Goal: Answer question/provide support: Share knowledge or assist other users

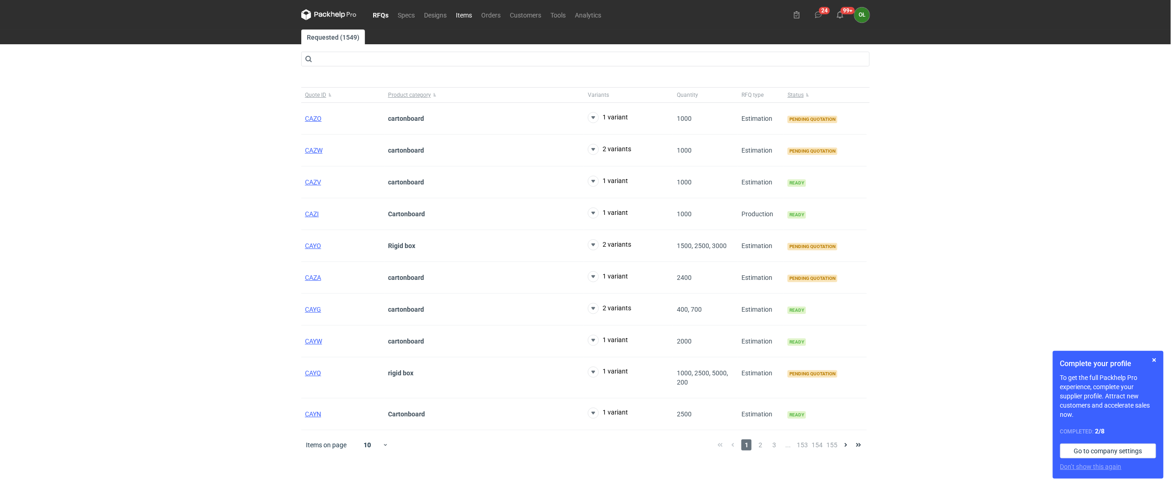
click at [463, 13] on link "Items" at bounding box center [463, 14] width 25 height 11
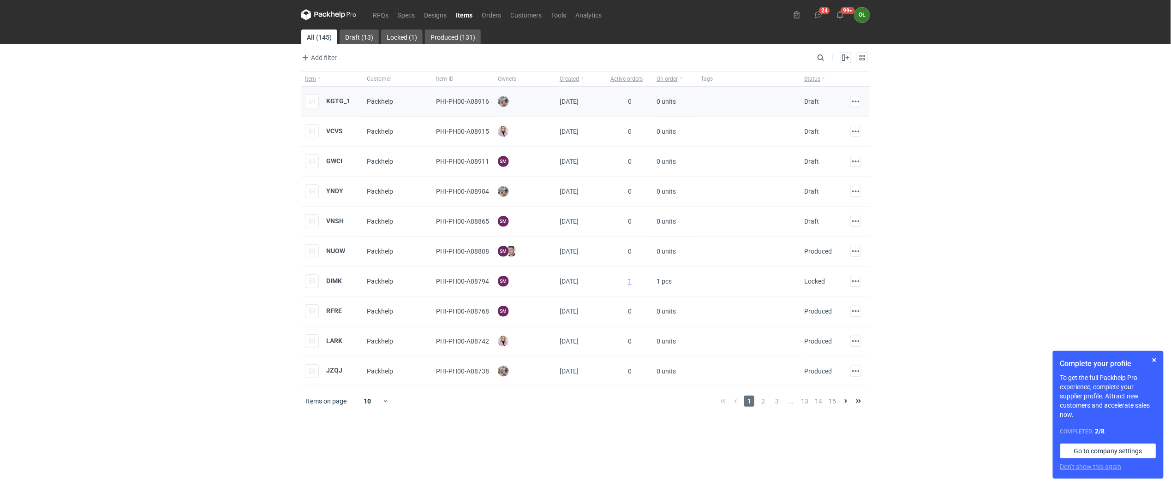
click at [327, 95] on div "KGTG_1" at bounding box center [327, 102] width 45 height 14
click at [329, 99] on strong "KGTG_1" at bounding box center [338, 100] width 24 height 7
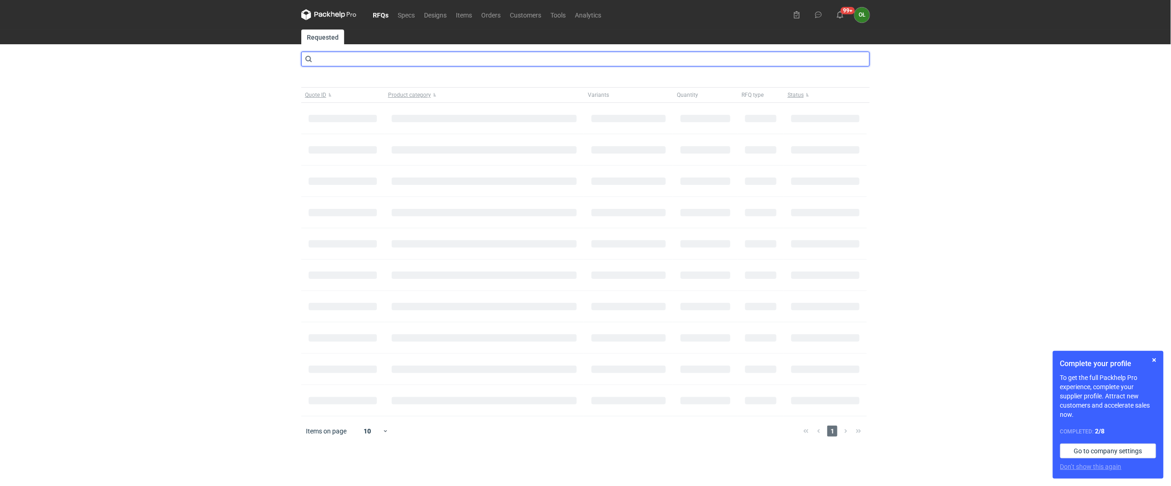
click at [357, 54] on input "text" at bounding box center [585, 59] width 568 height 15
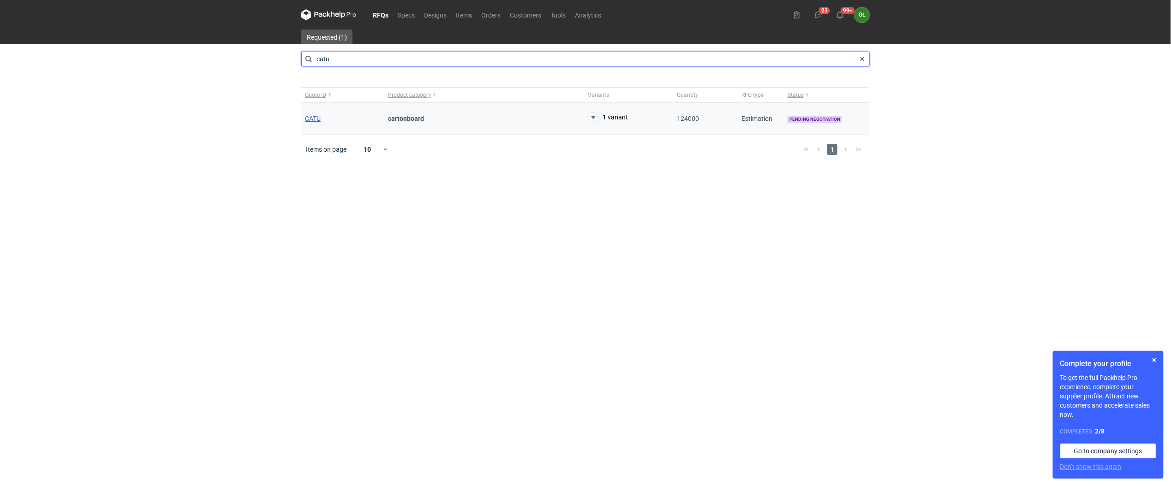
type input "catu"
click at [320, 120] on span "CATU" at bounding box center [313, 118] width 16 height 7
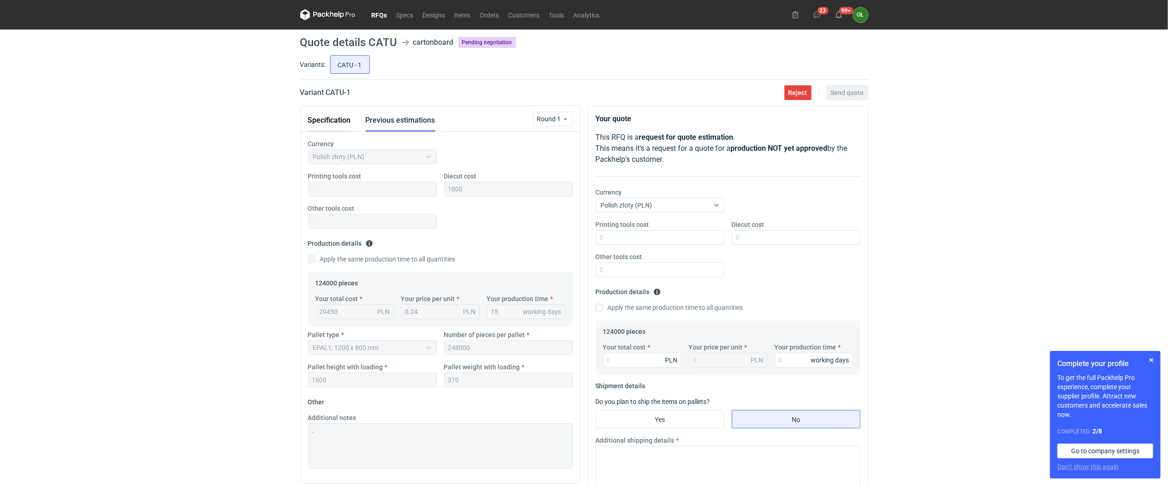
click at [343, 126] on button "Specification" at bounding box center [329, 120] width 43 height 22
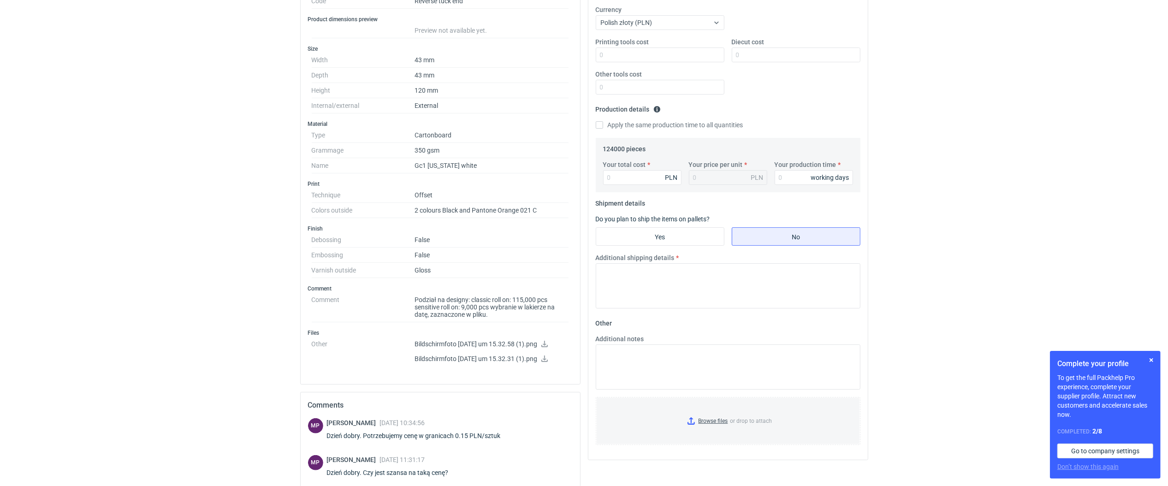
scroll to position [185, 0]
click at [615, 177] on input "Your total cost" at bounding box center [642, 175] width 78 height 15
type input "2656"
type input "0.02"
type input "26560"
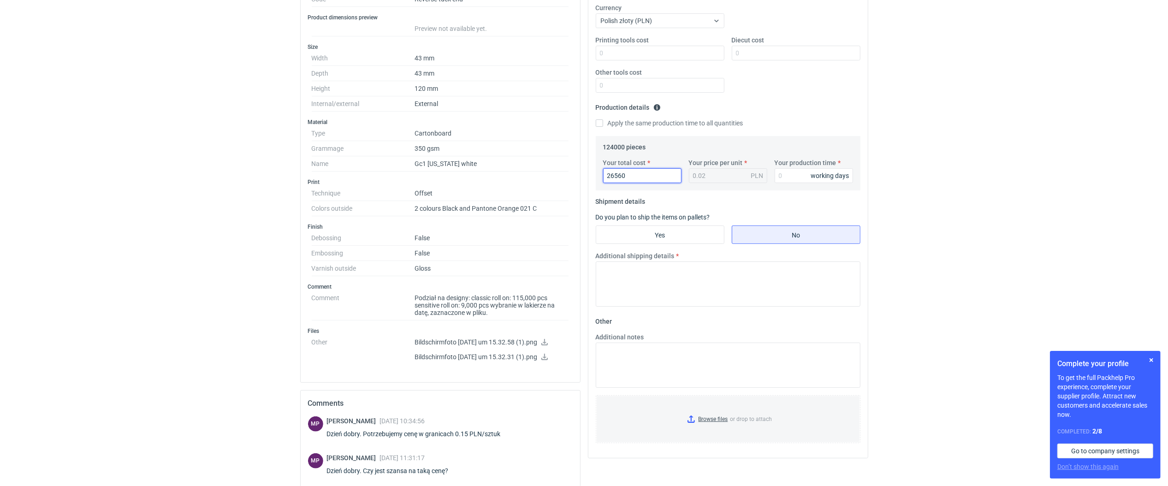
type input "0.21"
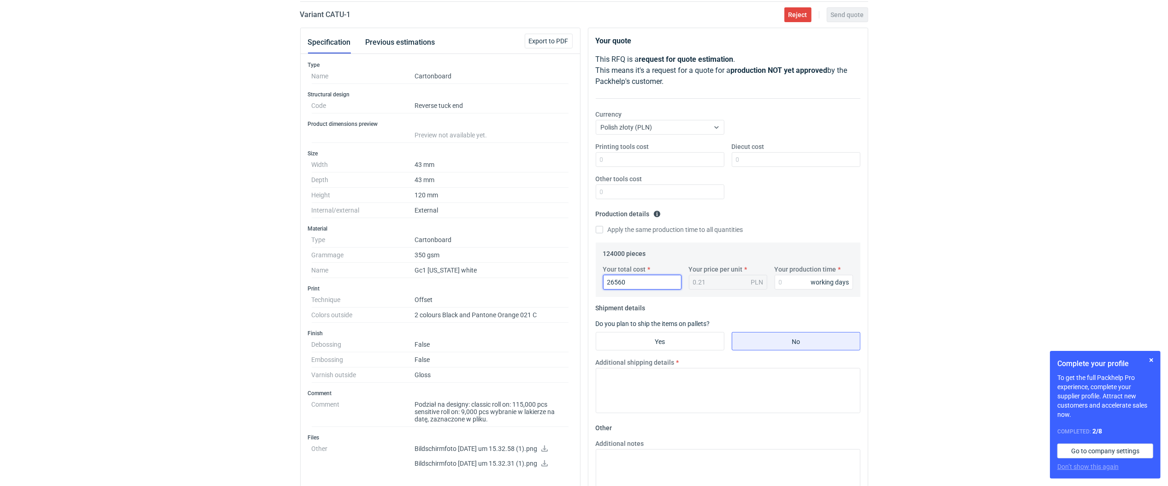
scroll to position [61, 0]
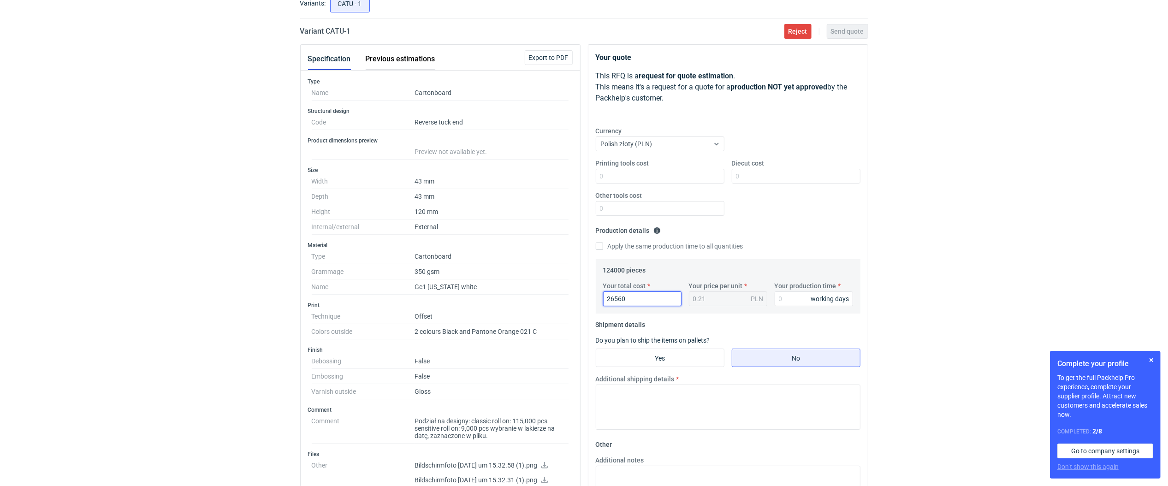
type input "26560"
click at [403, 61] on button "Previous estimations" at bounding box center [401, 59] width 70 height 22
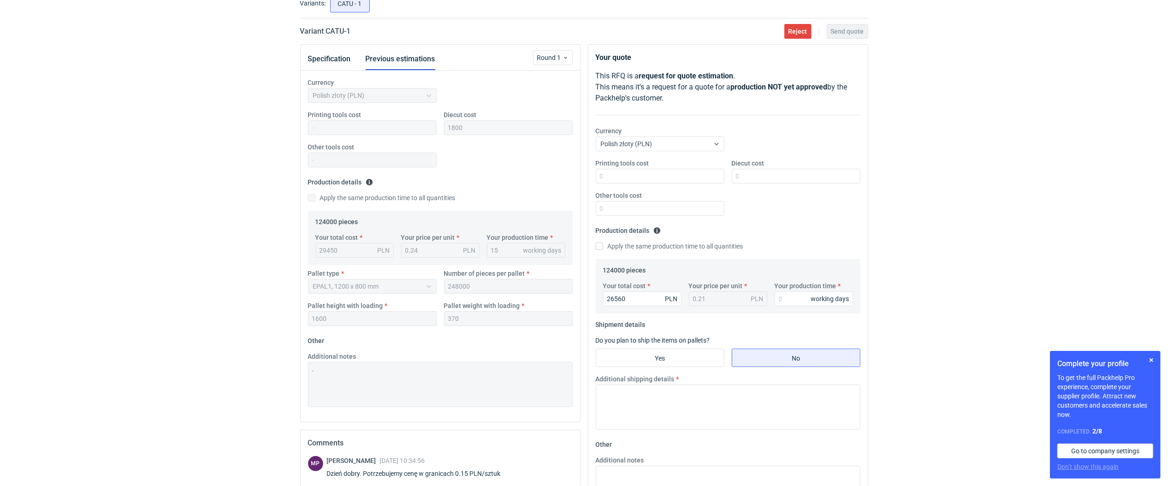
drag, startPoint x: 484, startPoint y: 288, endPoint x: 418, endPoint y: 277, distance: 66.8
click at [418, 277] on div "Pallet type EPAL1, 1200 x 800 mm Number of pieces per pallet 248000 Pallet heig…" at bounding box center [440, 301] width 272 height 65
click at [676, 351] on input "Yes" at bounding box center [660, 358] width 128 height 18
radio input "true"
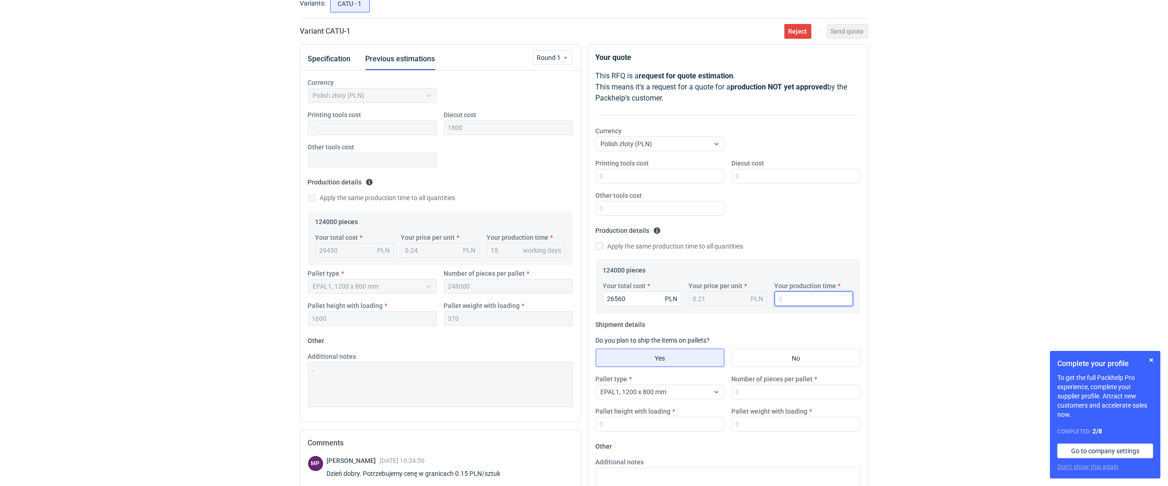
click at [790, 296] on input "Your production time" at bounding box center [814, 299] width 78 height 15
type input "15"
click at [753, 393] on input "Number of pieces per pallet" at bounding box center [796, 392] width 129 height 15
type input "24800"
click at [661, 412] on label "Pallet height with loading" at bounding box center [633, 411] width 75 height 9
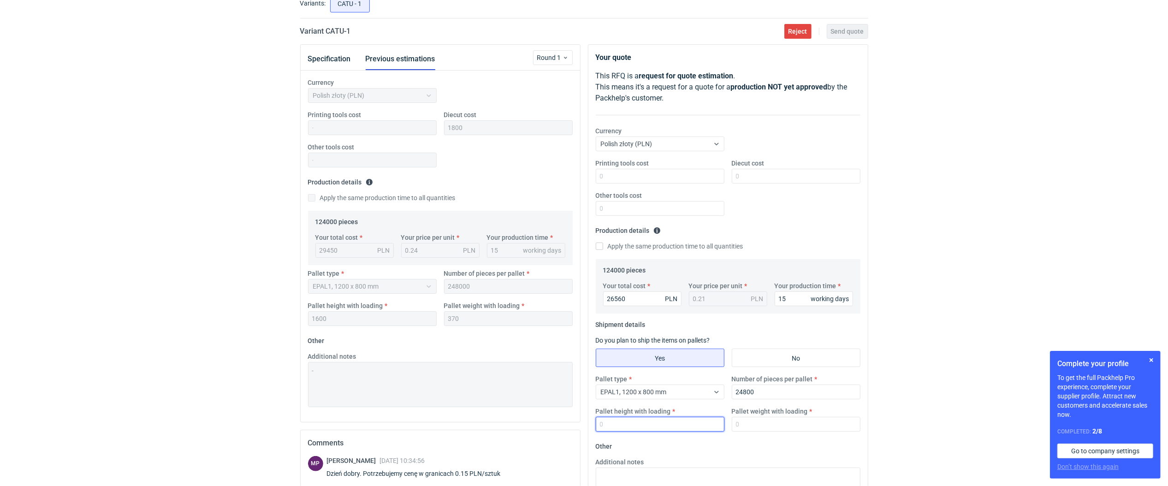
click at [661, 417] on input "Pallet height with loading" at bounding box center [660, 424] width 129 height 15
click at [670, 425] on input "Pallet height with loading" at bounding box center [660, 424] width 129 height 15
type input "1600"
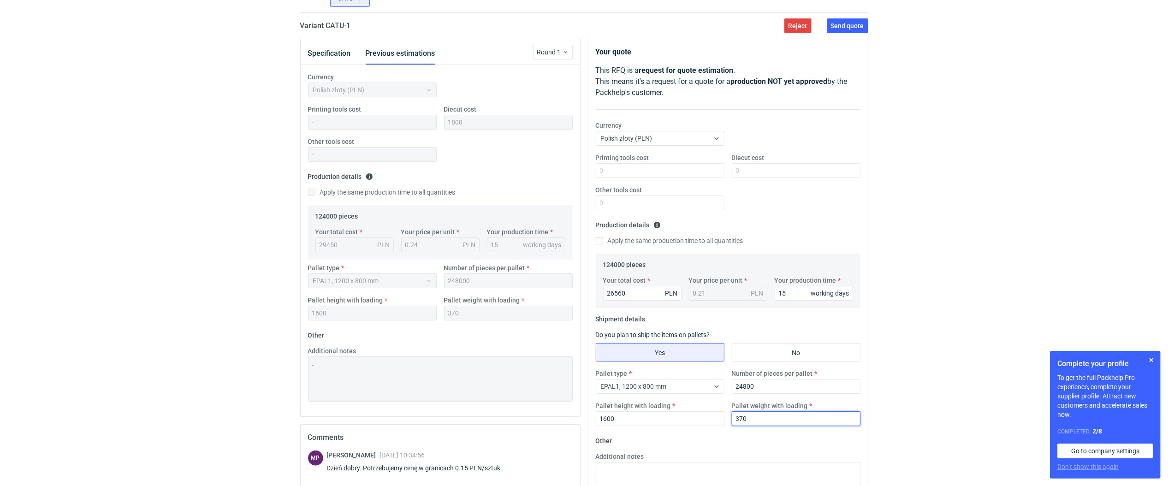
scroll to position [23, 0]
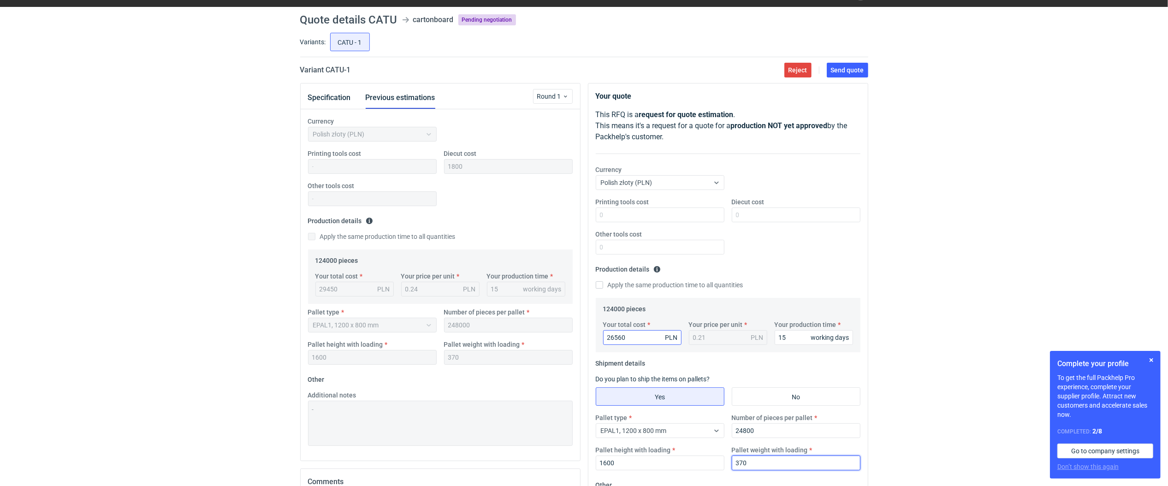
type input "370"
drag, startPoint x: 626, startPoint y: 339, endPoint x: 613, endPoint y: 339, distance: 12.5
click at [613, 339] on input "26560" at bounding box center [642, 337] width 78 height 15
type input "26800"
type input "0.22"
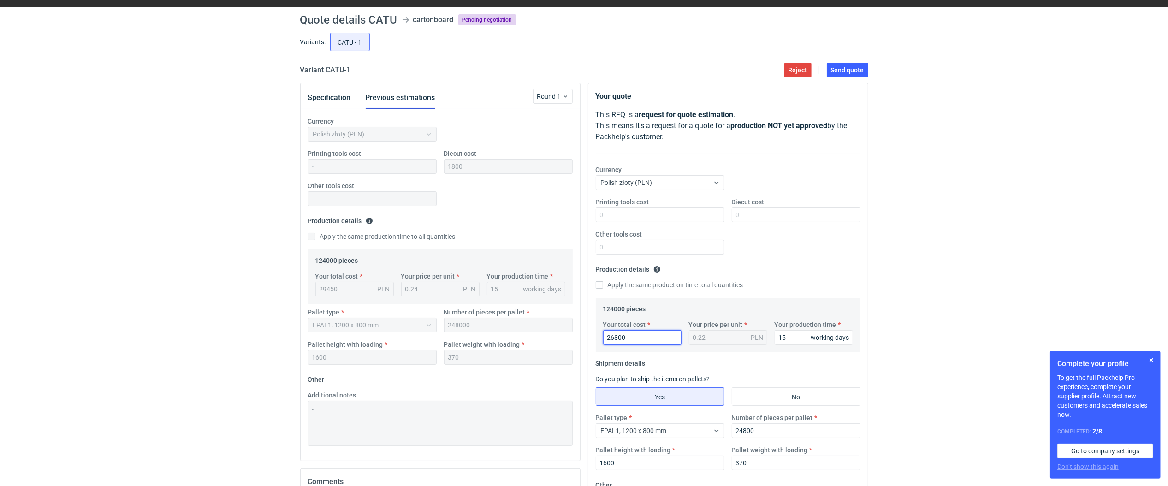
type input "26800"
click at [842, 270] on fieldset "Production details Please provide the expected time of production in working da…" at bounding box center [728, 280] width 265 height 36
click at [851, 68] on span "Send quote" at bounding box center [847, 70] width 33 height 6
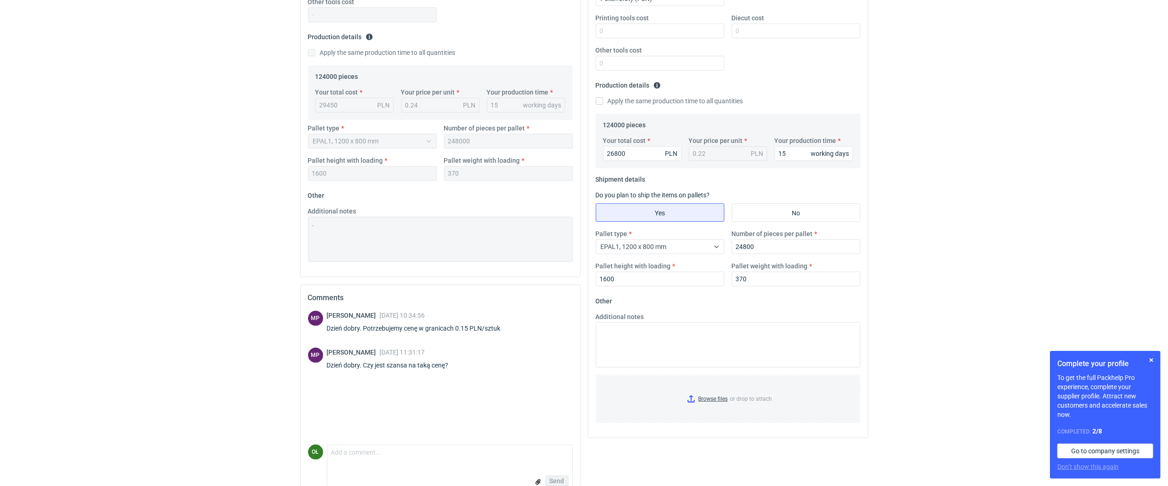
scroll to position [227, 0]
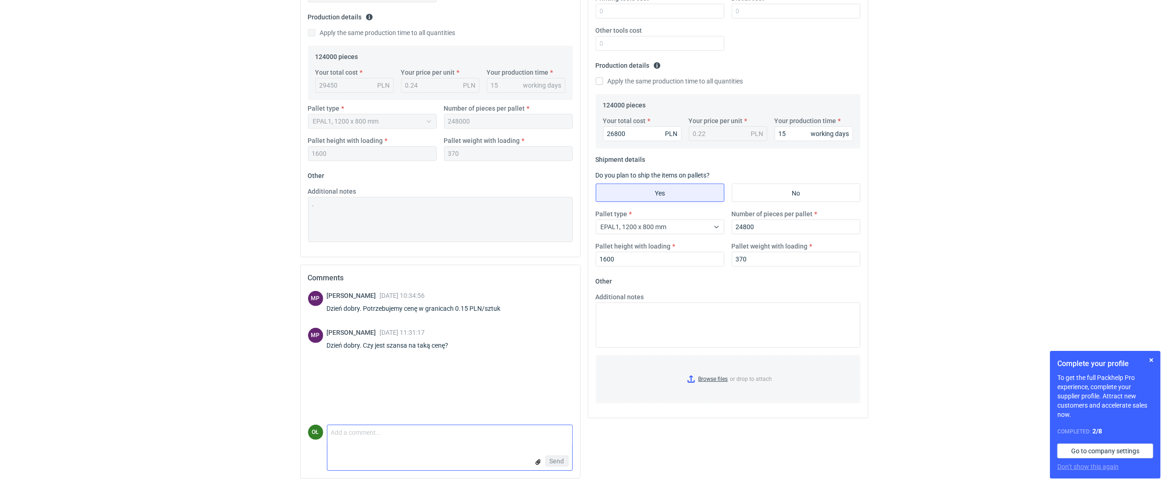
click at [384, 440] on textarea "Comment message" at bounding box center [450, 434] width 245 height 19
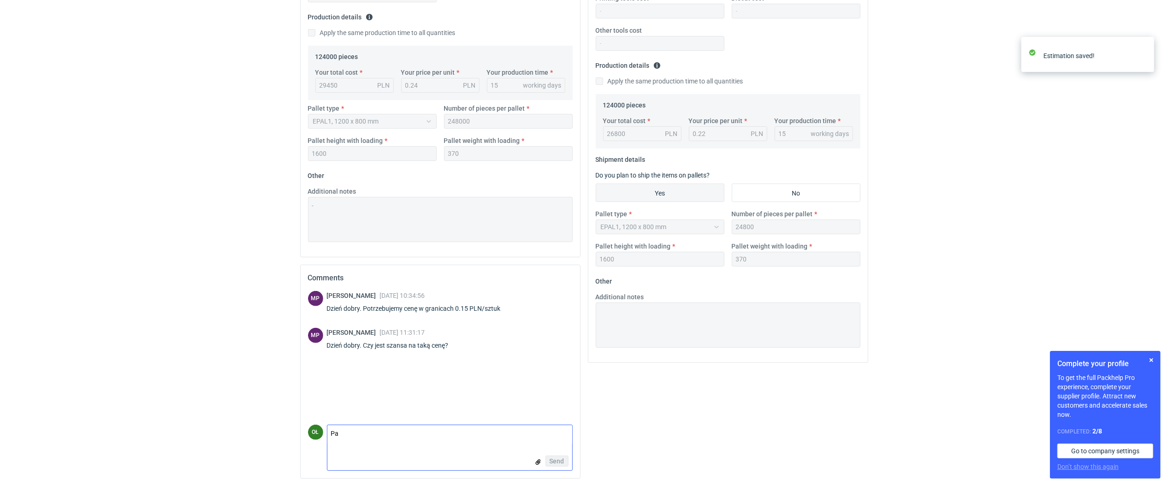
type textarea "Pai"
click at [384, 440] on textarea "Comment message" at bounding box center [450, 434] width 245 height 19
type textarea "[PERSON_NAME], cena którą podałam jest najniższą jaką możemy zaproponować"
click at [564, 460] on button "Send" at bounding box center [557, 461] width 23 height 11
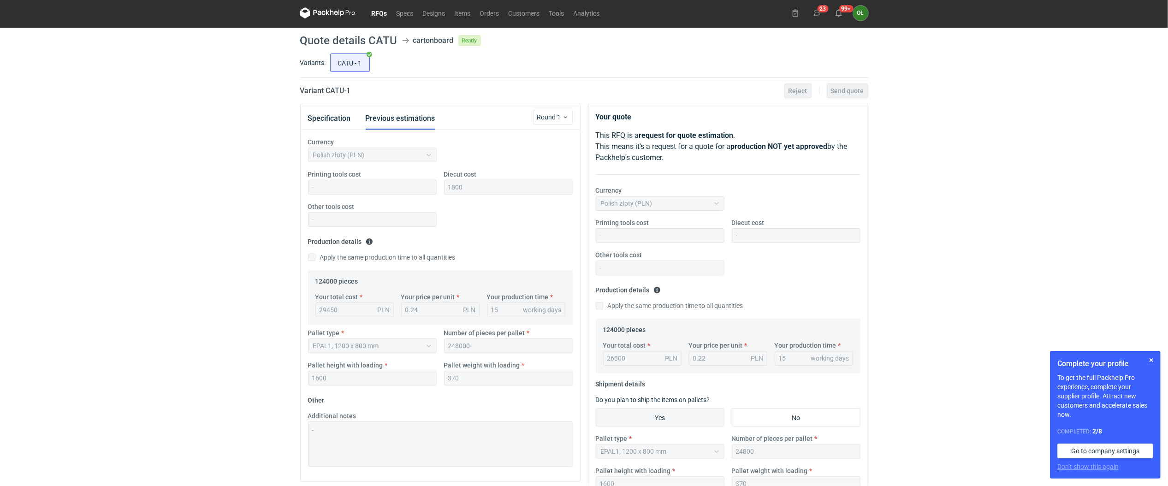
scroll to position [0, 0]
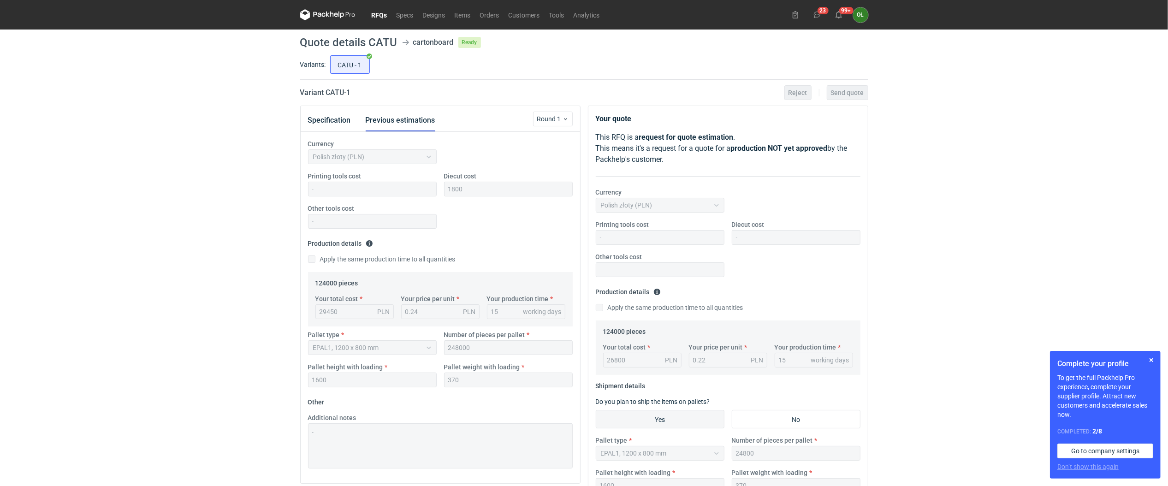
click at [383, 17] on link "RFQs" at bounding box center [379, 14] width 25 height 11
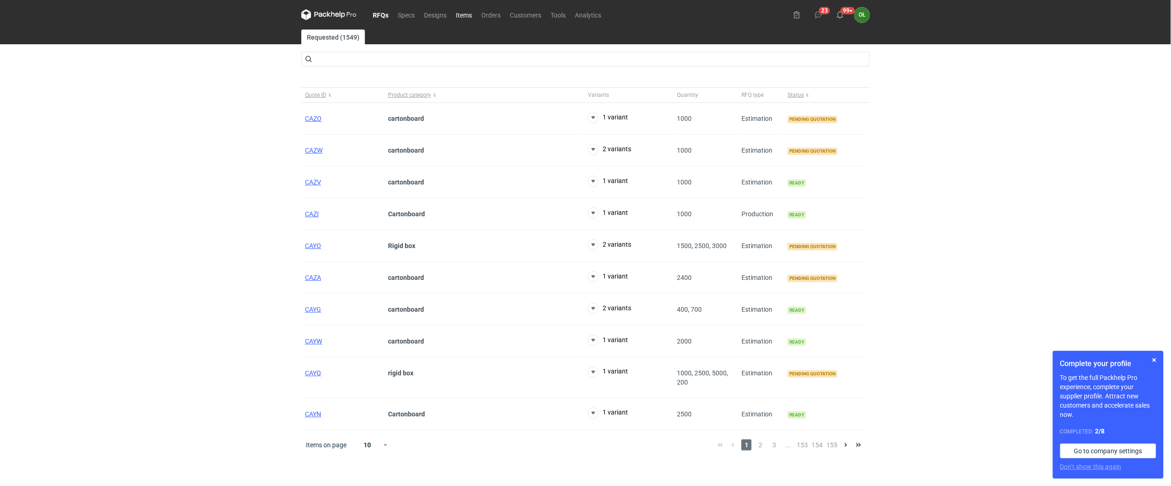
click at [464, 10] on link "Items" at bounding box center [463, 14] width 25 height 11
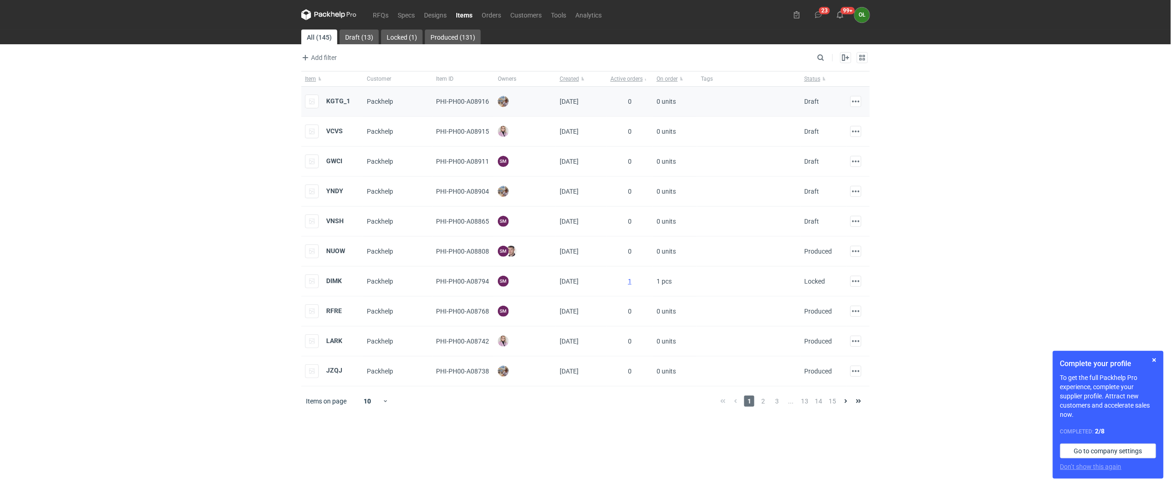
click at [338, 107] on div "KGTG_1" at bounding box center [327, 102] width 45 height 14
click at [337, 104] on strong "KGTG_1" at bounding box center [338, 100] width 24 height 7
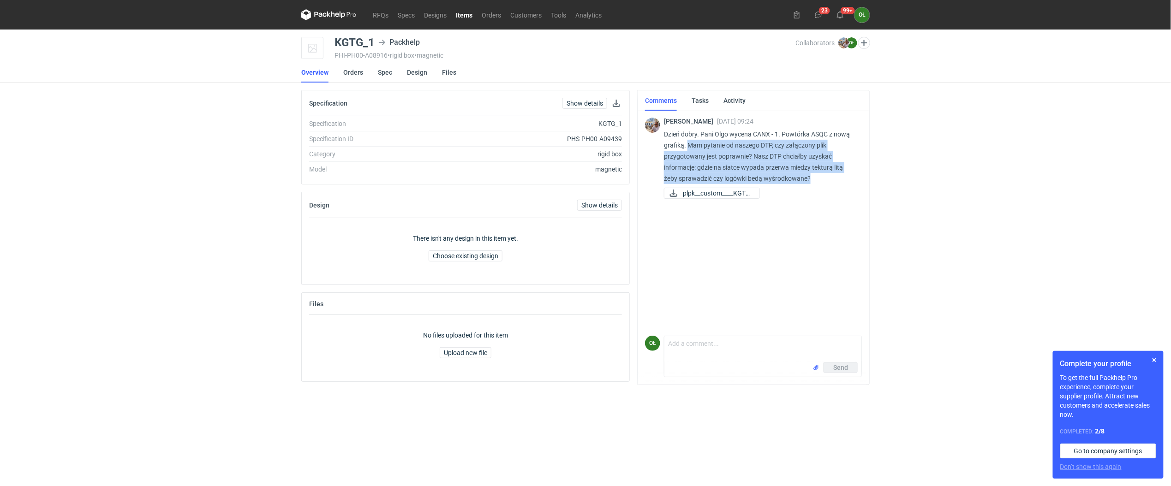
drag, startPoint x: 689, startPoint y: 141, endPoint x: 847, endPoint y: 179, distance: 162.8
click at [847, 179] on p "Dzień dobry. Pani Olgo wycena CANX - 1. Powtórka ASQC z nową grafiką. Mam pytan…" at bounding box center [759, 156] width 191 height 55
copy p "Mam pytanie od naszego DTP, czy załączony plik przygotowany jest poprawnie? Nas…"
click at [732, 196] on span "plpk__custom____KGTG..." at bounding box center [717, 193] width 69 height 10
click at [378, 76] on link "Spec" at bounding box center [385, 72] width 14 height 20
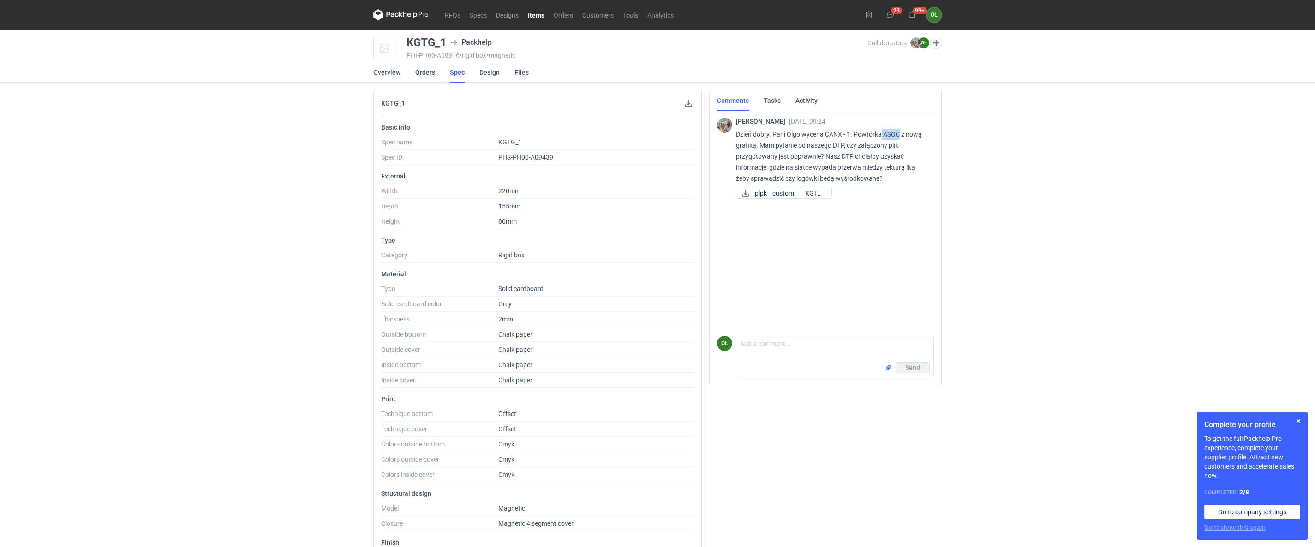
drag, startPoint x: 887, startPoint y: 132, endPoint x: 899, endPoint y: 132, distance: 11.5
click at [899, 132] on p "Dzień dobry. Pani Olgo wycena CANX - 1. Powtórka ASQC z nową grafiką. Mam pytan…" at bounding box center [831, 156] width 191 height 55
drag, startPoint x: 856, startPoint y: 133, endPoint x: 756, endPoint y: 143, distance: 100.1
click at [756, 143] on p "Dzień dobry. Pani Olgo wycena CANX - 1. Powtórka ASQC z nową grafiką. Mam pytan…" at bounding box center [831, 156] width 191 height 55
copy p "Powtórka ASQC z nową grafiką"
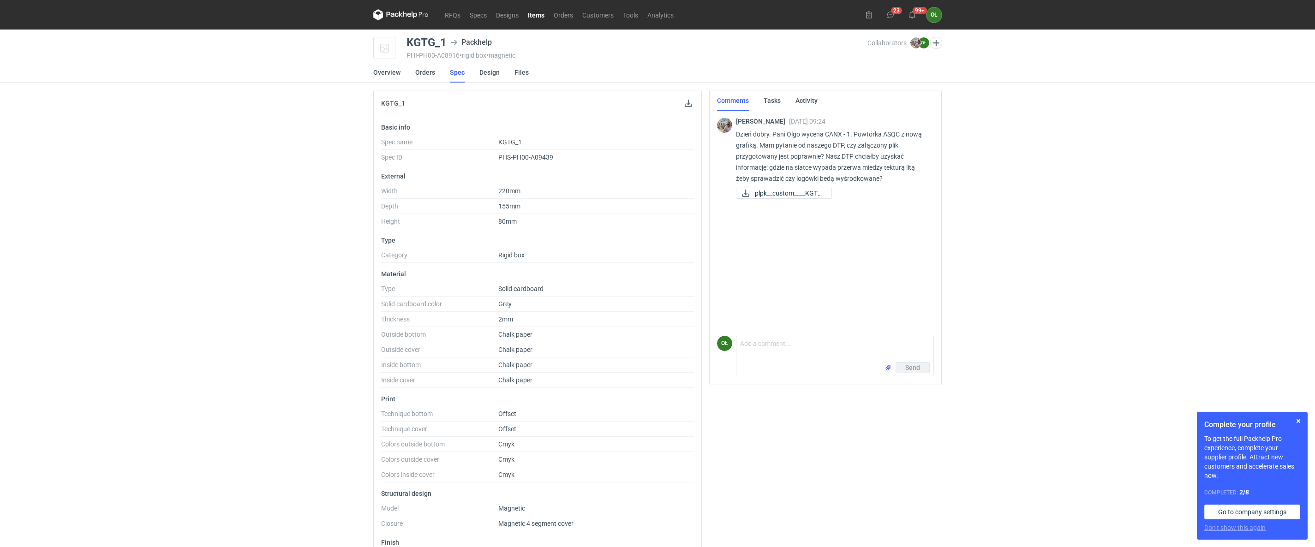
click at [796, 336] on form "Comment message Send" at bounding box center [835, 357] width 198 height 42
click at [798, 340] on textarea "Comment message" at bounding box center [834, 349] width 197 height 26
drag, startPoint x: 915, startPoint y: 368, endPoint x: 818, endPoint y: 363, distance: 97.0
click at [818, 363] on div "Send" at bounding box center [834, 369] width 197 height 15
drag, startPoint x: 818, startPoint y: 352, endPoint x: 738, endPoint y: 349, distance: 79.9
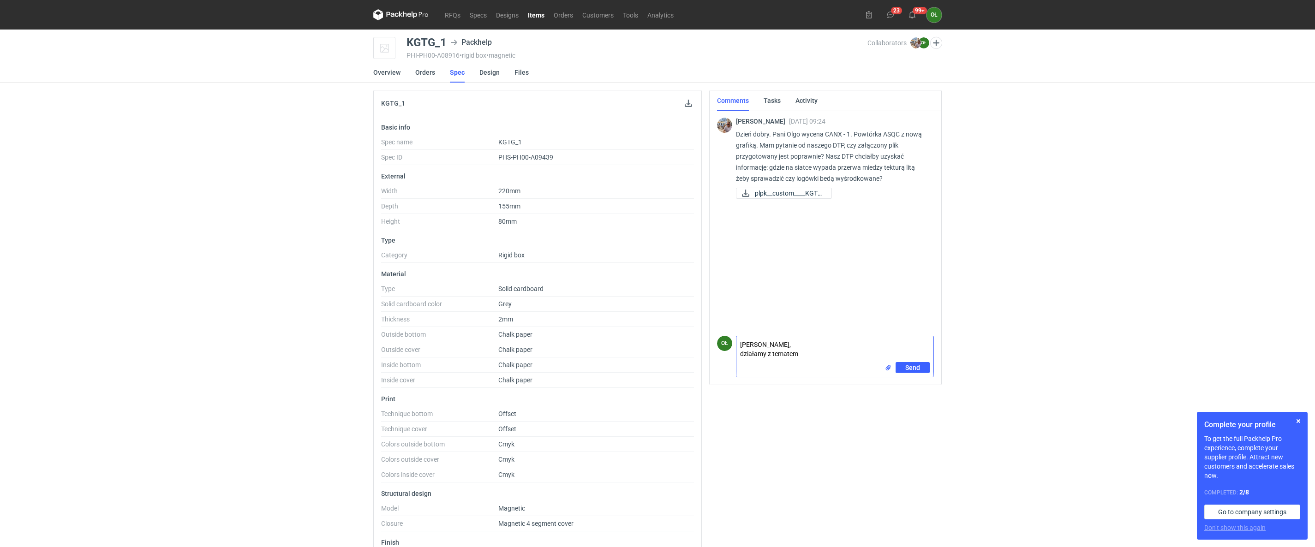
click at [738, 349] on textarea "[PERSON_NAME], działamy z tematem" at bounding box center [834, 349] width 197 height 26
type textarea "[PERSON_NAME], sprawdzamy pliki"
click at [924, 369] on button "Send" at bounding box center [912, 367] width 34 height 11
click at [562, 18] on link "Orders" at bounding box center [563, 14] width 29 height 11
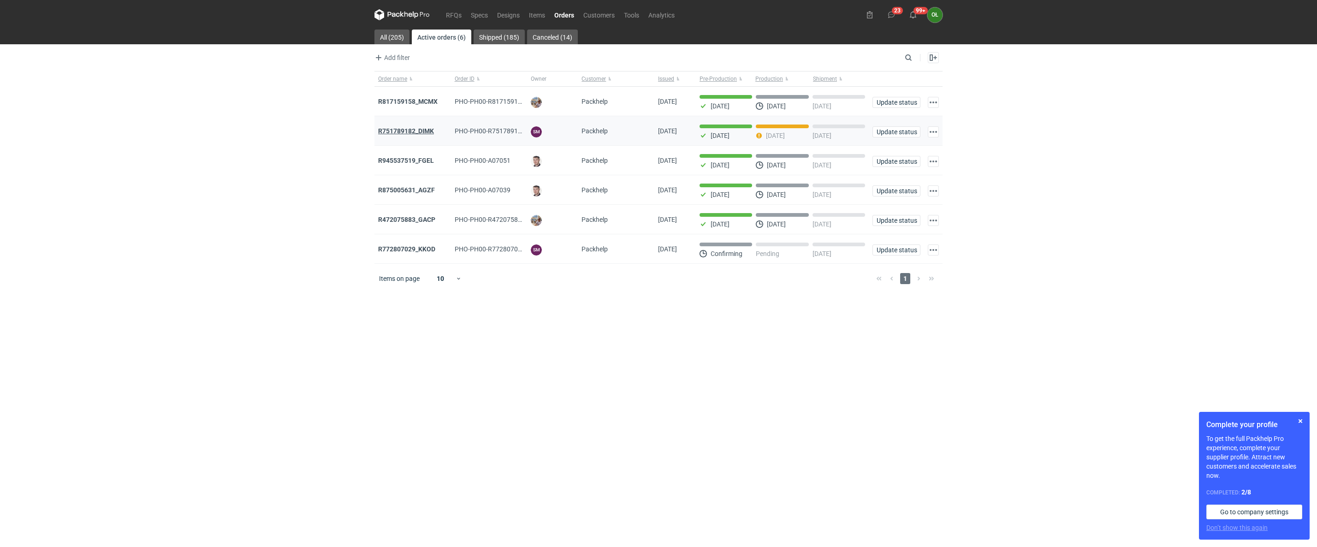
click at [429, 132] on strong "R751789182_DIMK" at bounding box center [406, 130] width 56 height 7
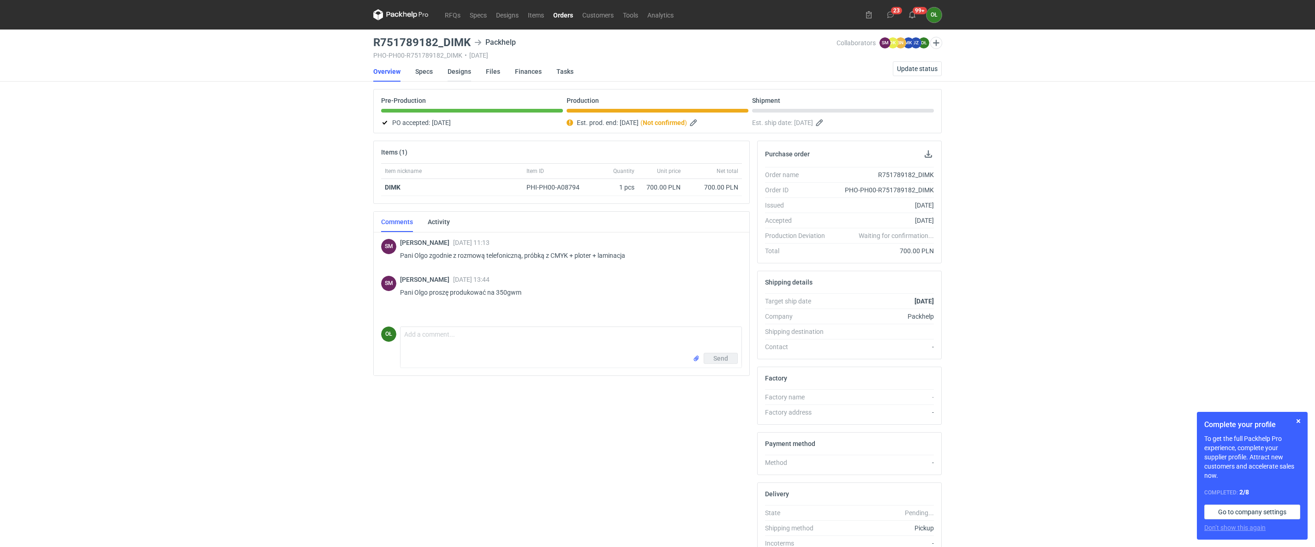
click at [461, 66] on link "Designs" at bounding box center [459, 71] width 24 height 20
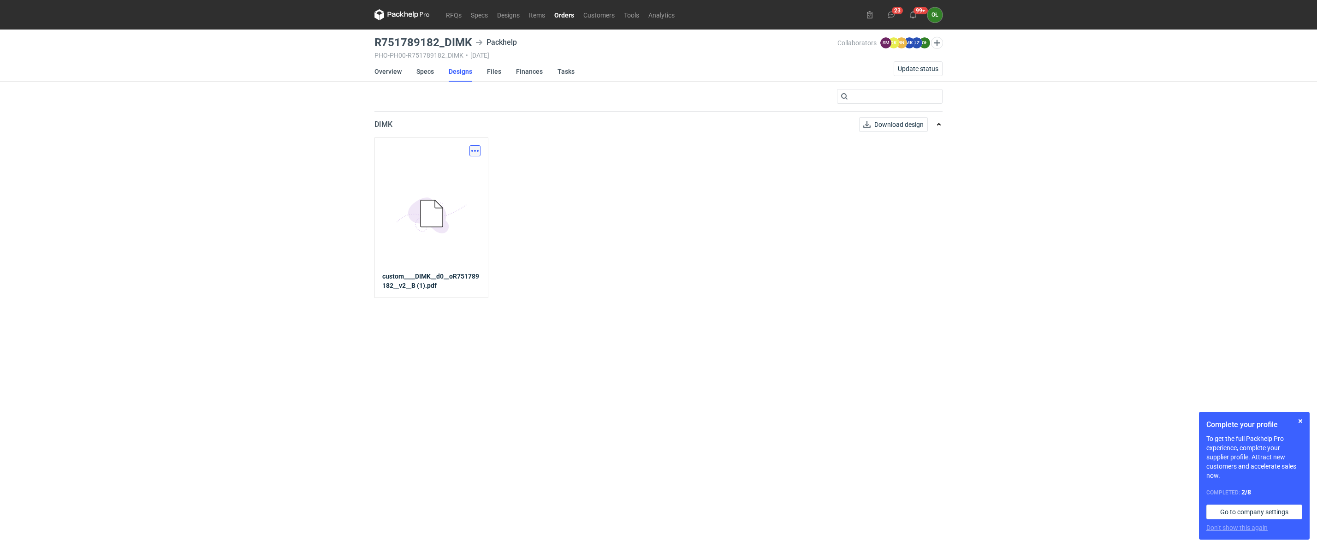
click at [472, 154] on button "button" at bounding box center [475, 150] width 11 height 11
click at [454, 173] on link "Download design part" at bounding box center [434, 171] width 85 height 15
click at [1168, 418] on button "button" at bounding box center [1300, 421] width 11 height 11
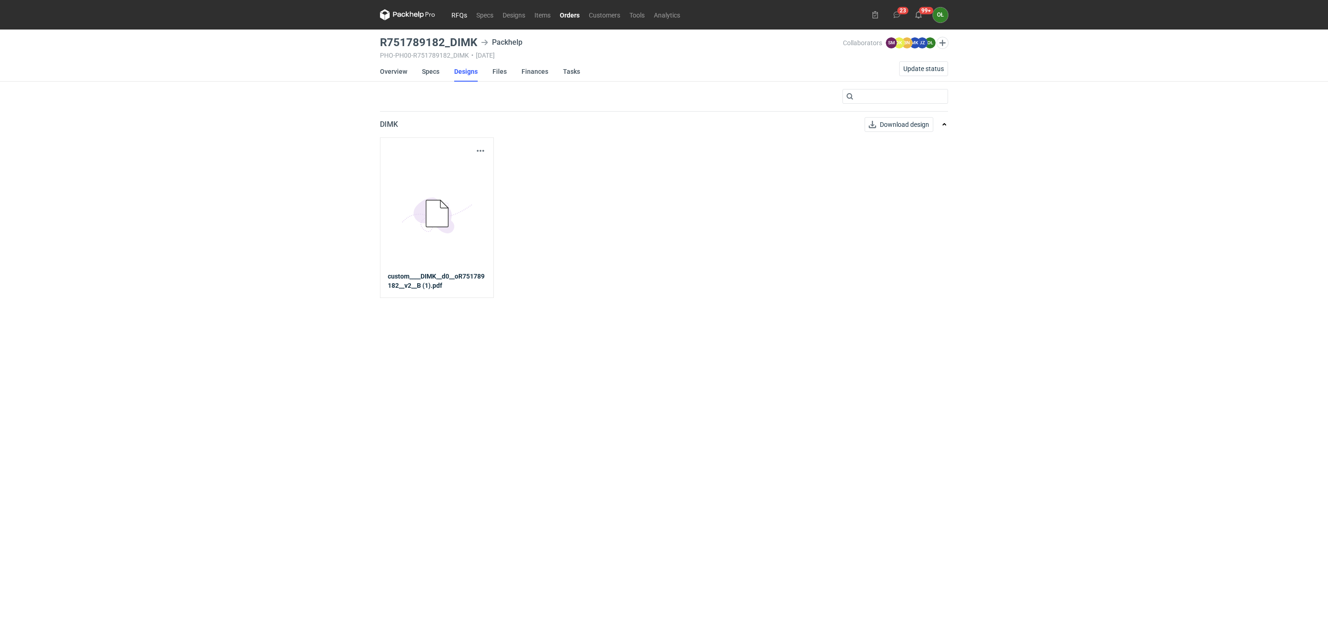
click at [464, 16] on link "RFQs" at bounding box center [459, 14] width 25 height 11
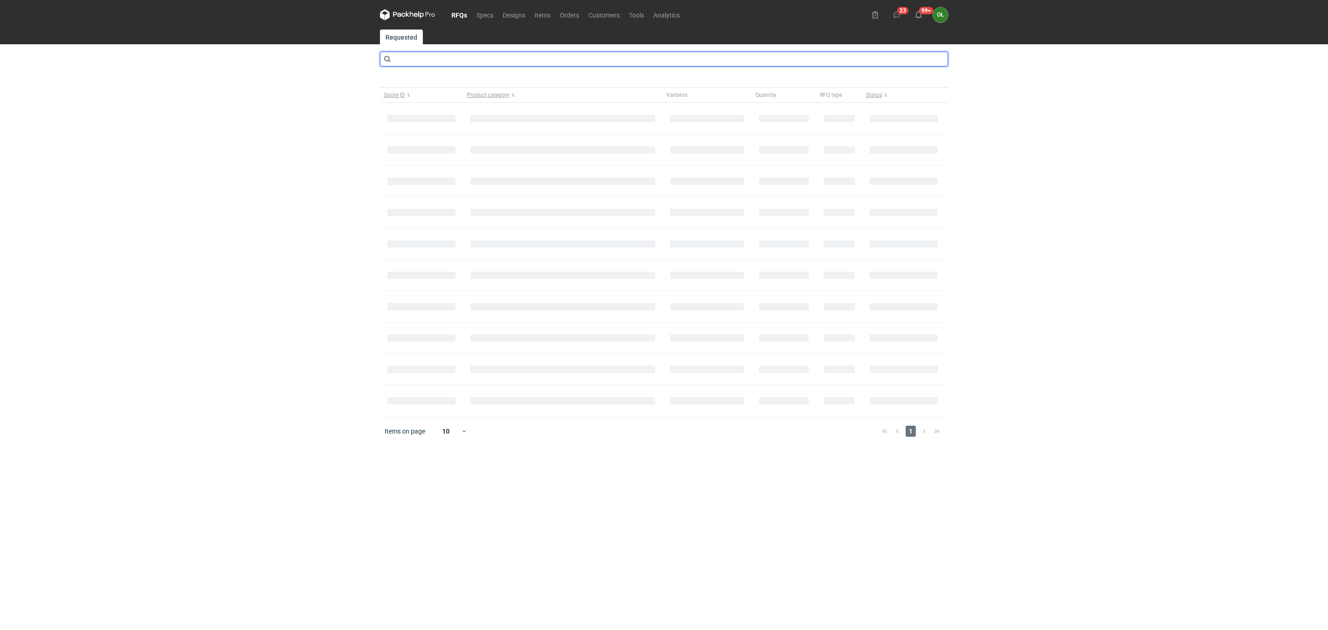
click at [419, 53] on input "text" at bounding box center [664, 59] width 568 height 15
type input "Catu"
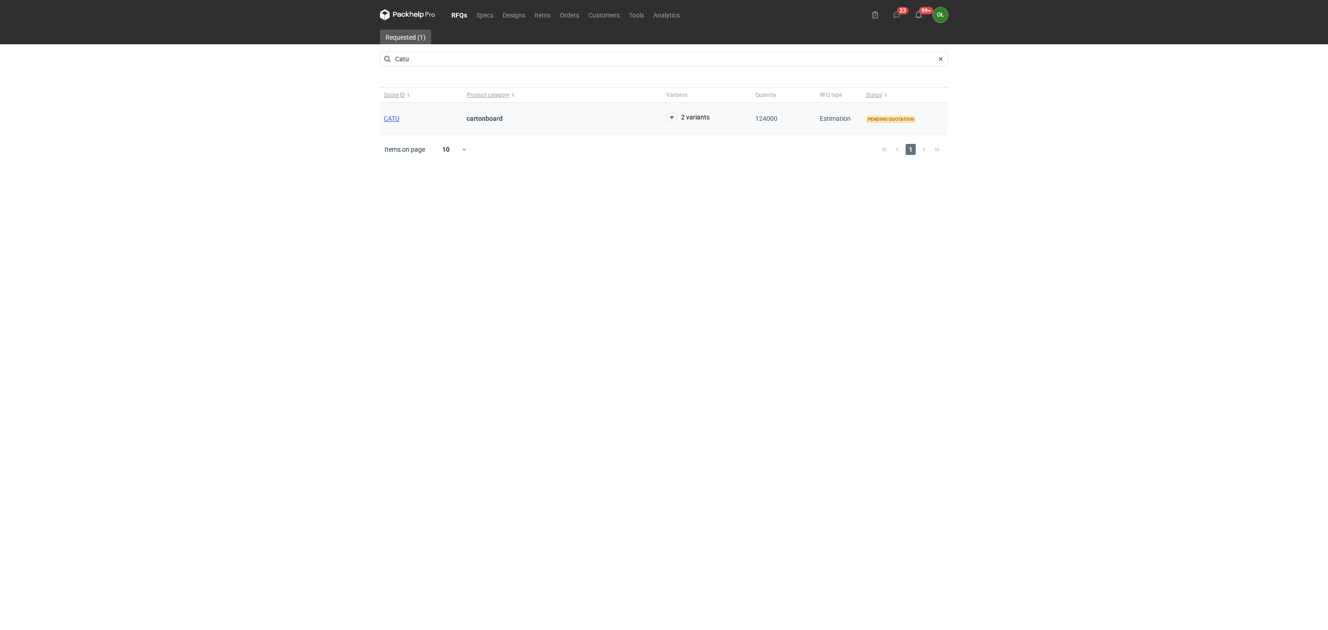
click at [394, 120] on span "CATU" at bounding box center [392, 118] width 16 height 7
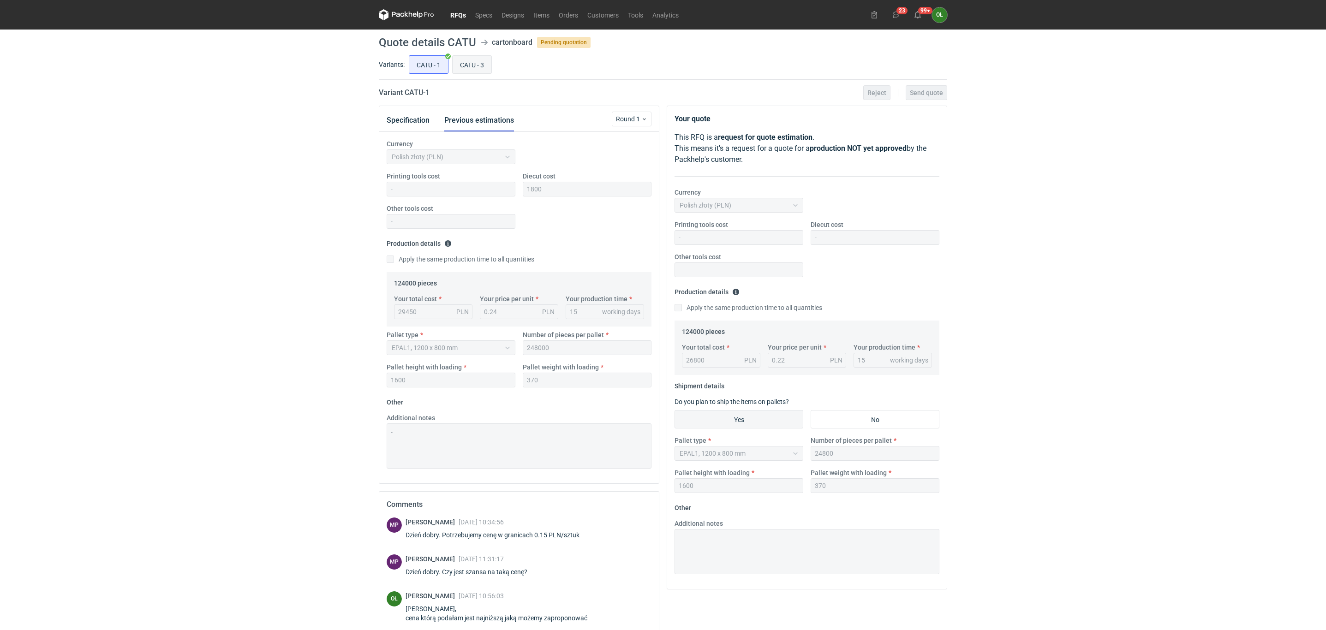
click at [470, 63] on input "CATU - 3" at bounding box center [472, 65] width 39 height 18
radio input "true"
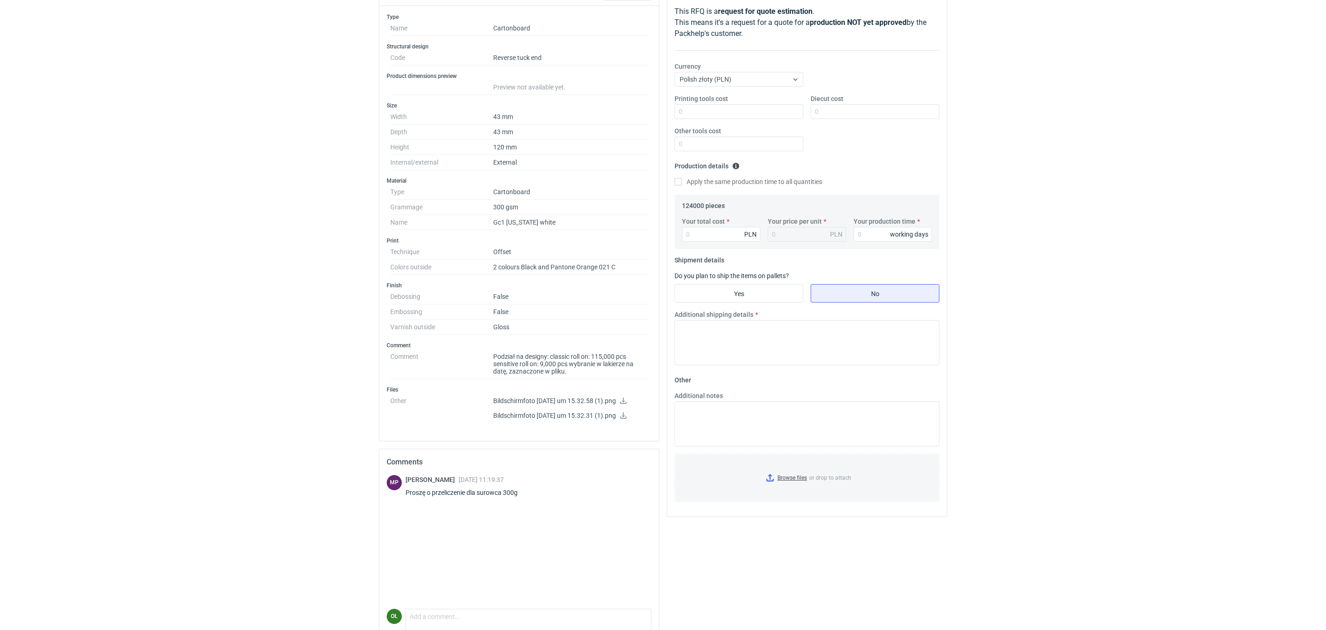
scroll to position [138, 0]
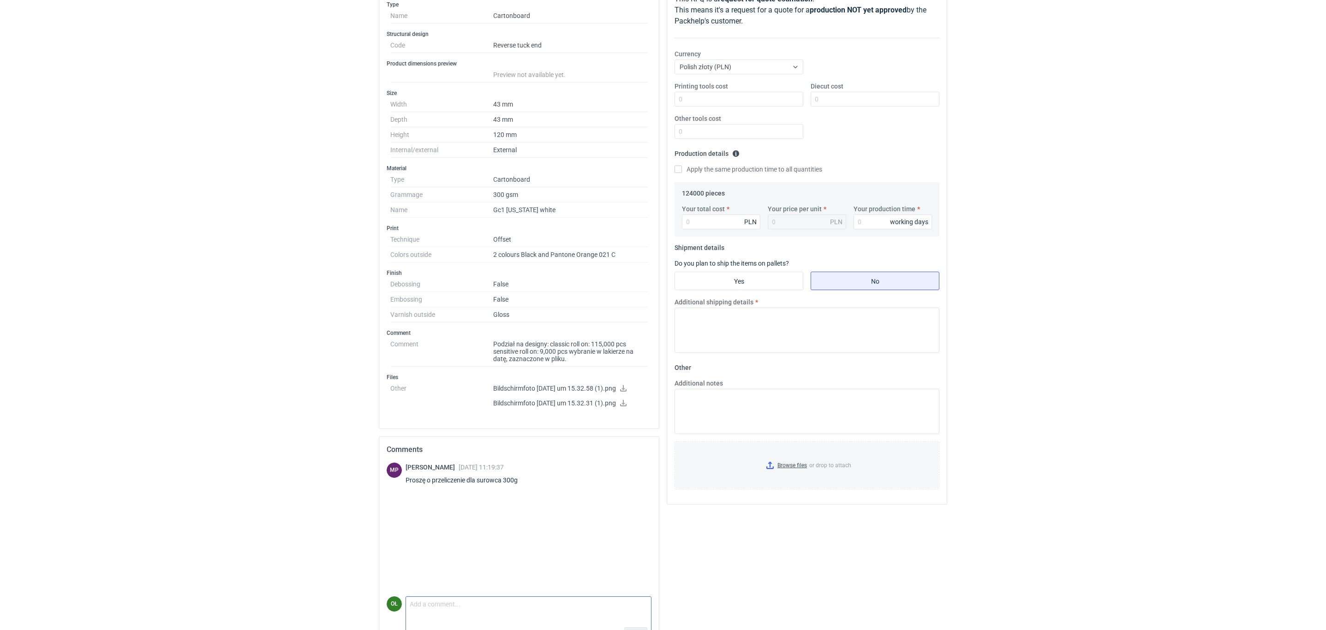
drag, startPoint x: 440, startPoint y: 619, endPoint x: 435, endPoint y: 612, distance: 9.2
click at [440, 486] on textarea "Comment message" at bounding box center [528, 606] width 245 height 19
type textarea "[PERSON_NAME], 242700.pln"
click at [284, 486] on html "RFQs Specs Designs Items Orders Customers Tools Analytics 23 99+ OŁ [PERSON_NAM…" at bounding box center [663, 177] width 1326 height 630
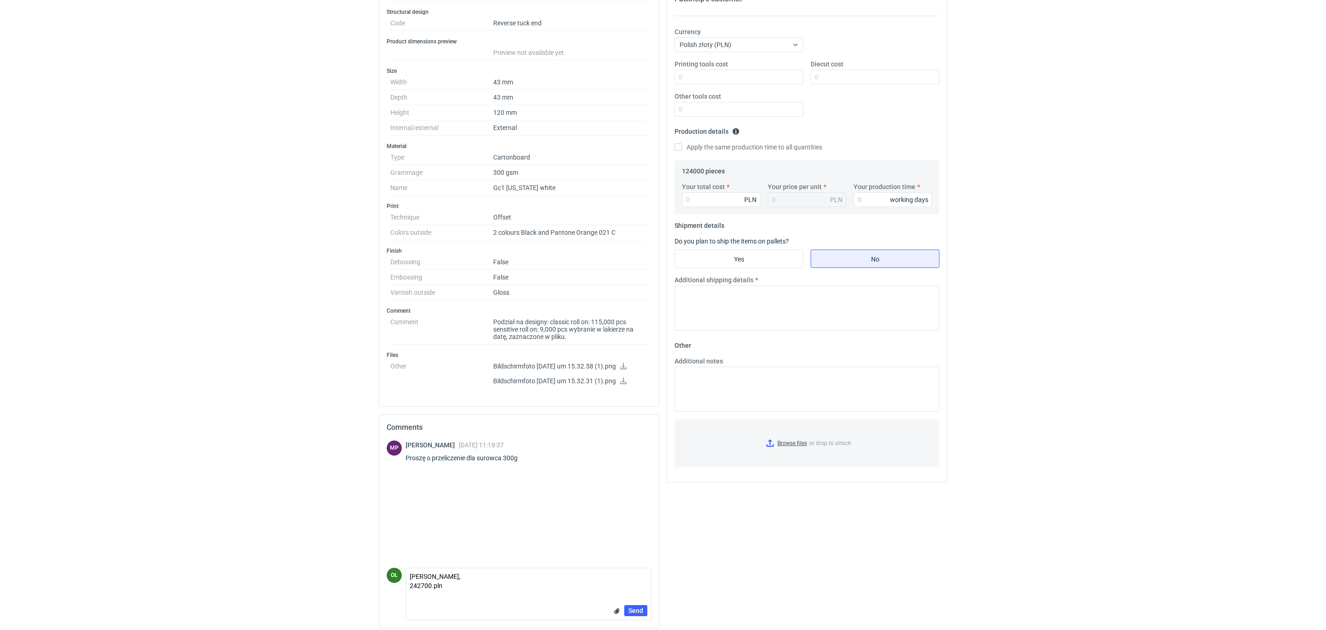
scroll to position [171, 0]
click at [634, 486] on span "Send" at bounding box center [635, 605] width 15 height 6
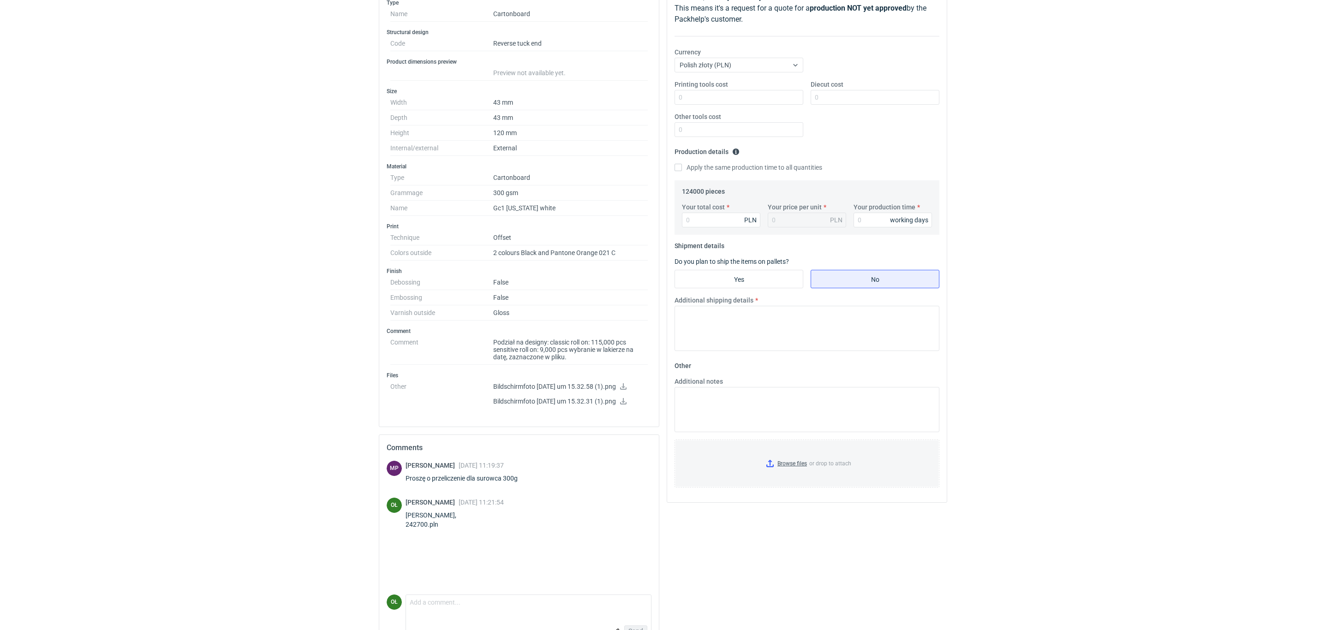
scroll to position [125, 0]
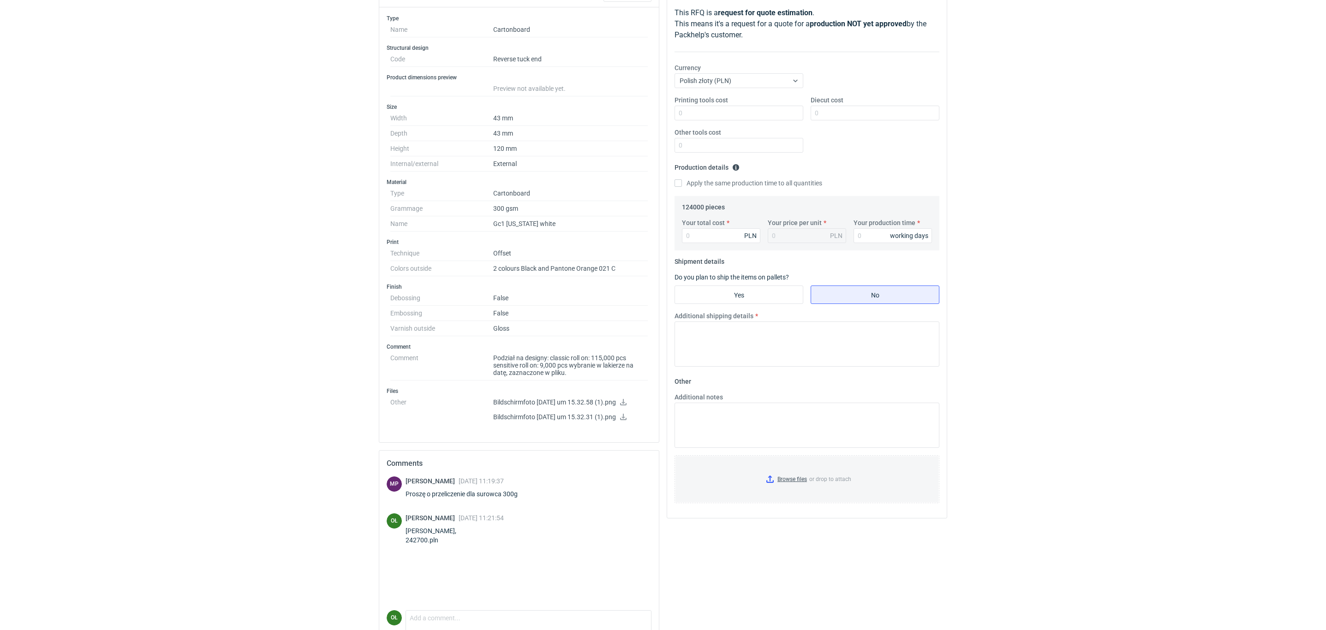
click at [0, 226] on div "RFQs Specs Designs Items Orders Customers Tools Analytics 23 99+ OŁ [PERSON_NAM…" at bounding box center [663, 190] width 1326 height 630
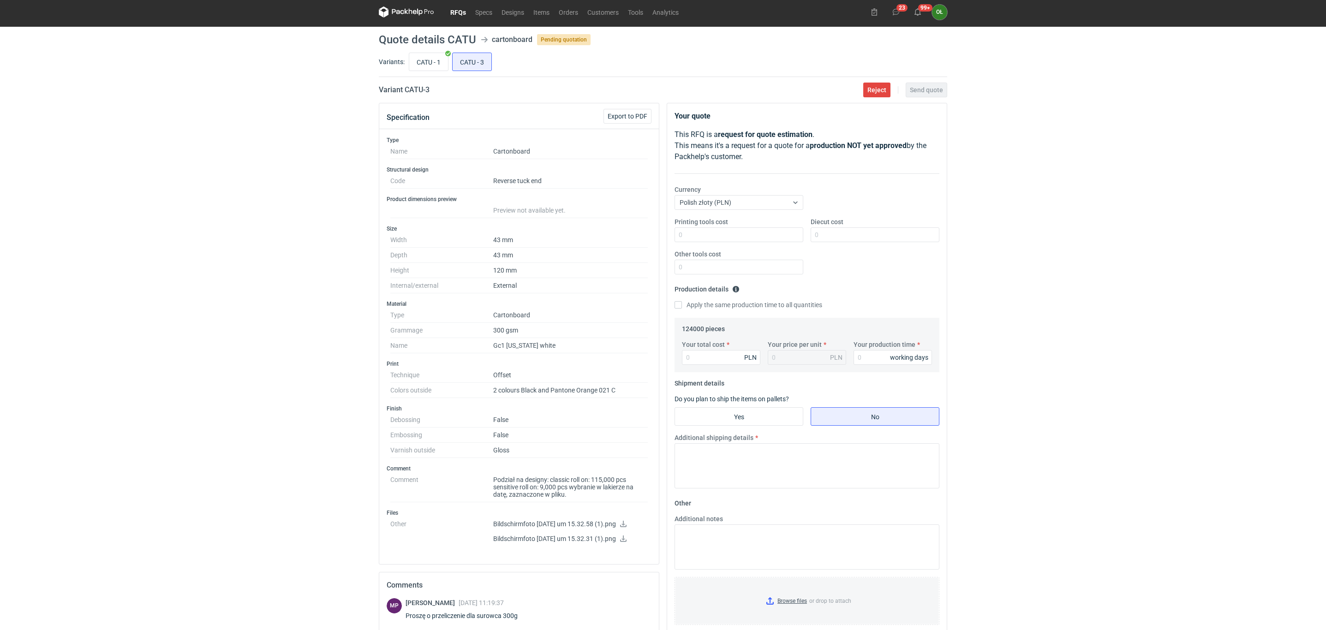
scroll to position [0, 0]
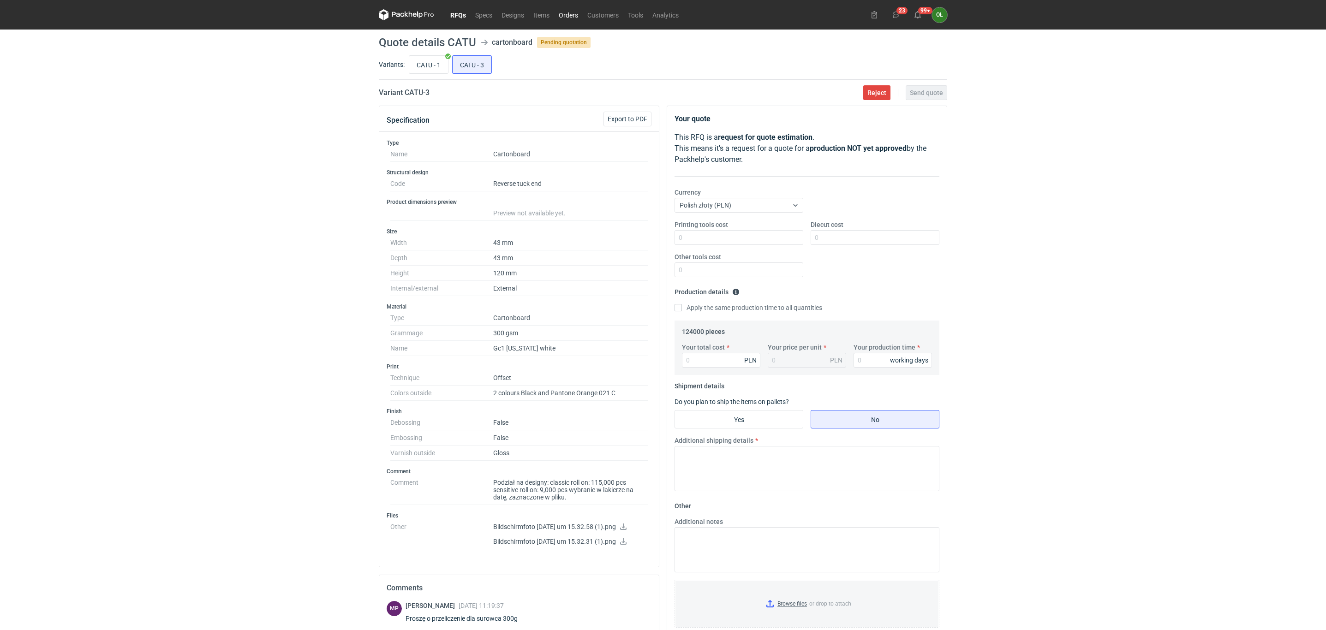
click at [576, 12] on link "Orders" at bounding box center [568, 14] width 29 height 11
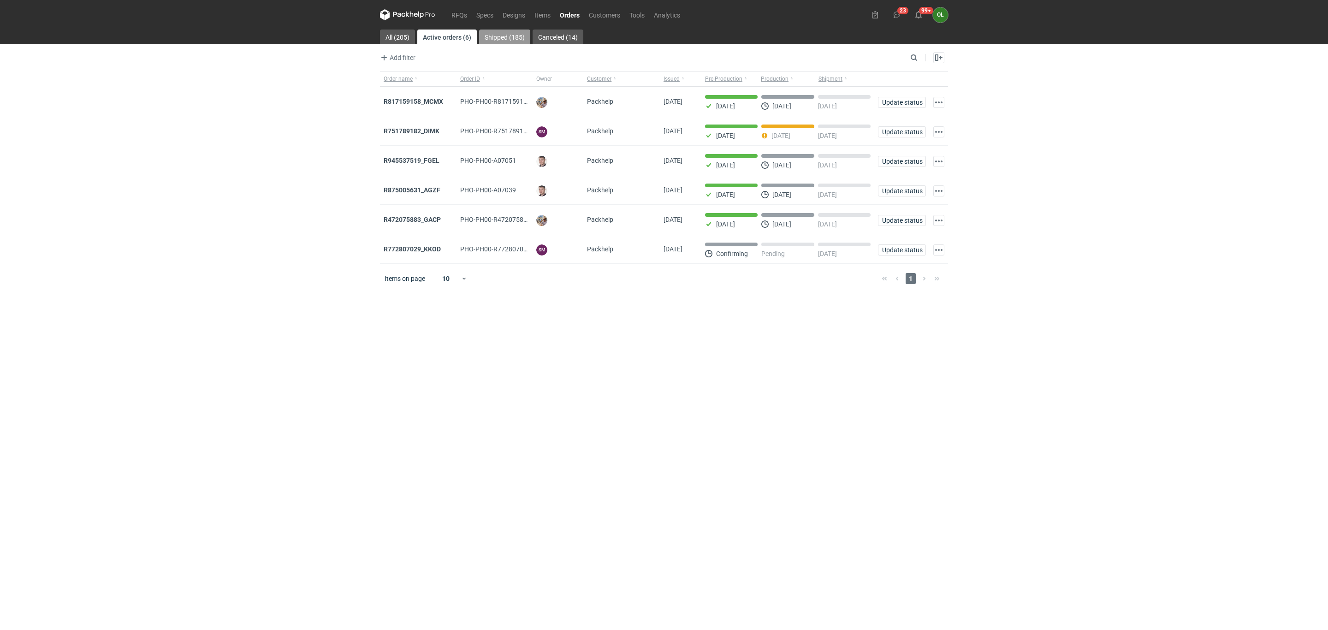
click at [514, 32] on link "Shipped (185)" at bounding box center [504, 37] width 51 height 15
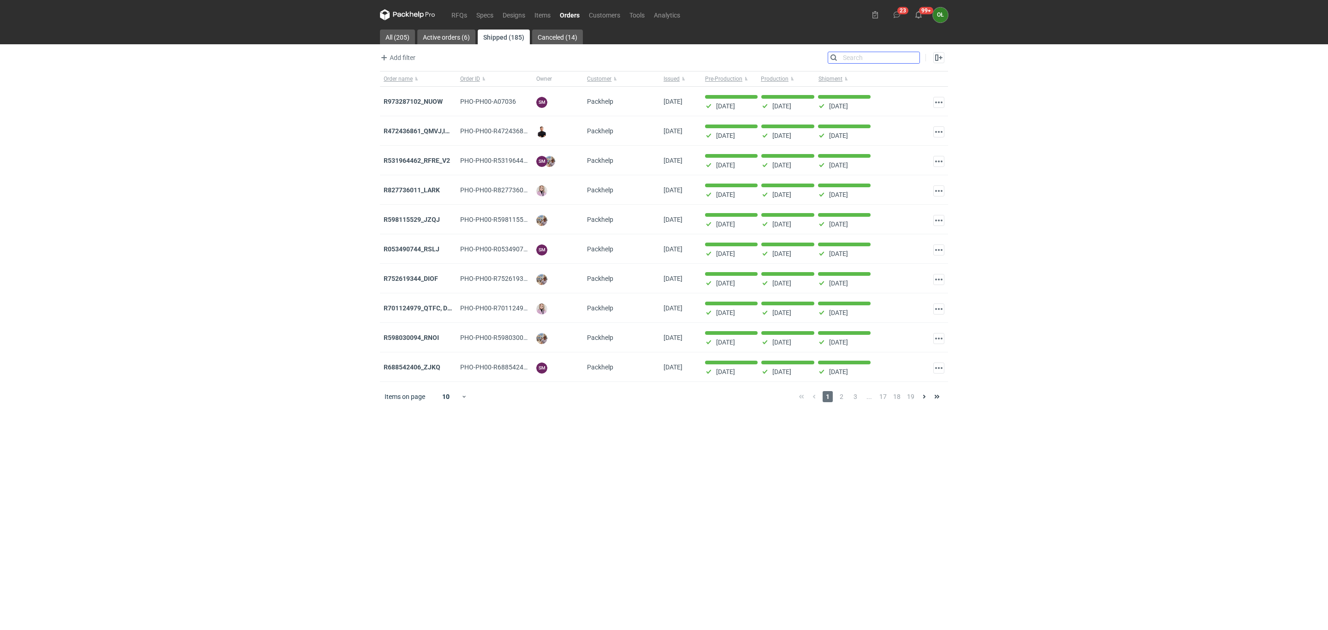
click at [914, 57] on input "Search" at bounding box center [873, 57] width 91 height 11
type input "hayb"
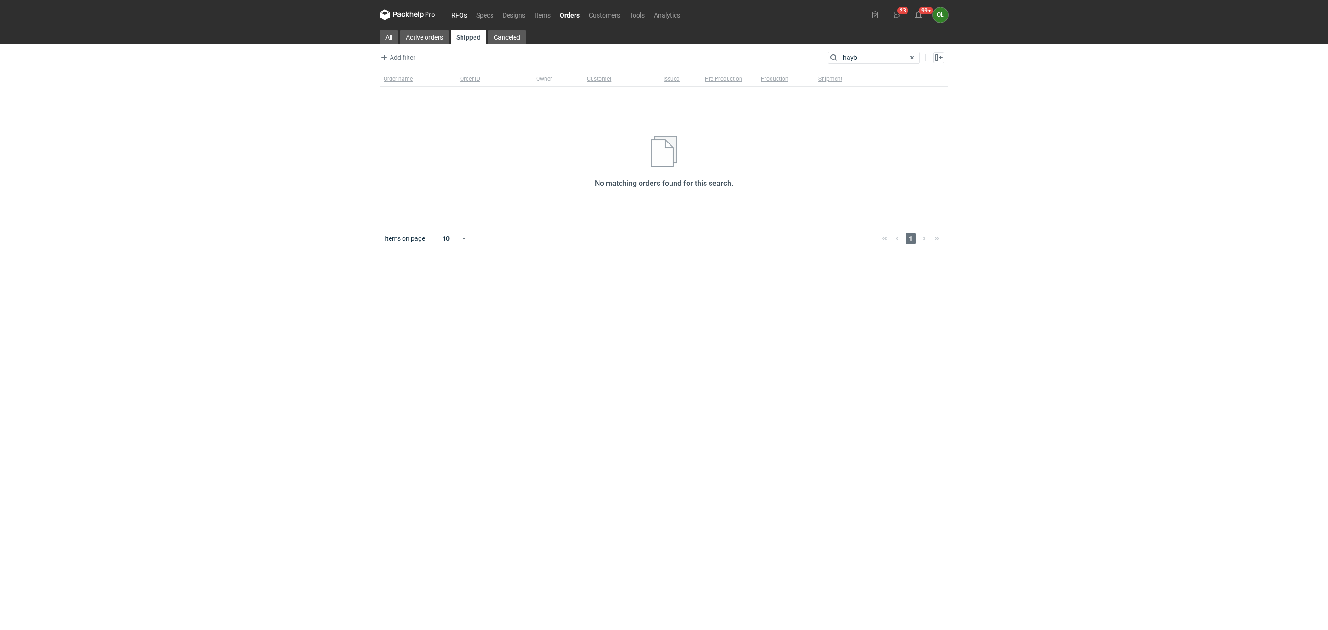
click at [459, 12] on link "RFQs" at bounding box center [459, 14] width 25 height 11
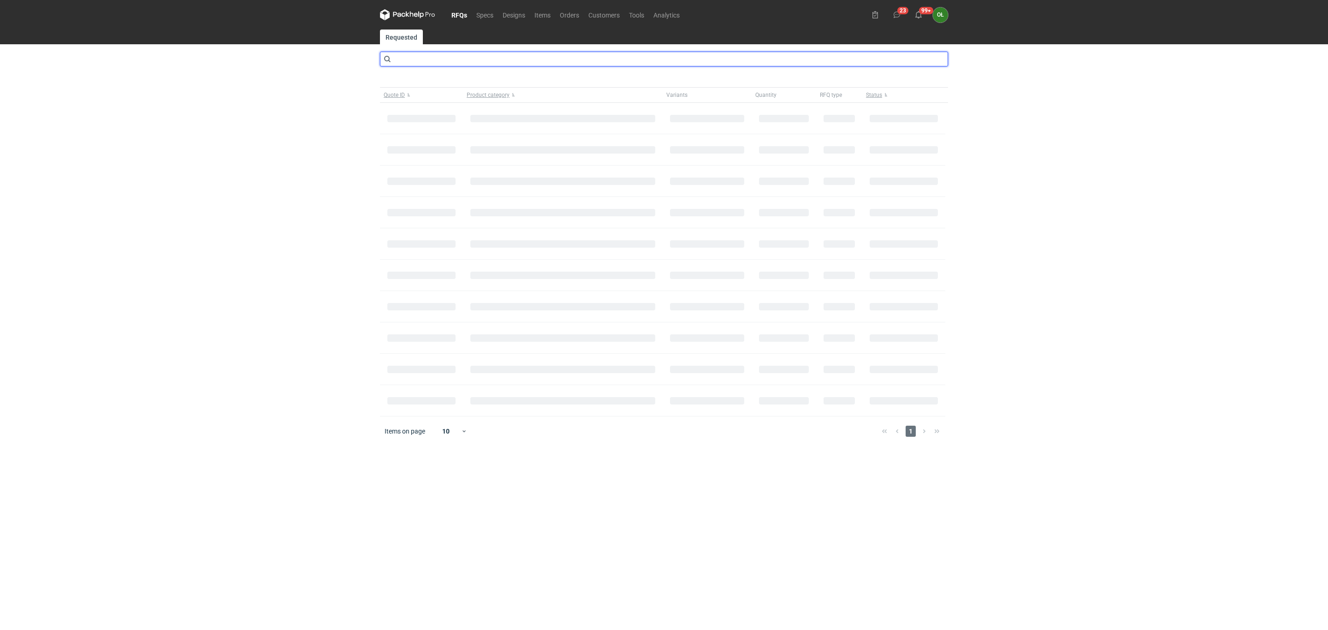
click at [443, 64] on input "text" at bounding box center [664, 59] width 568 height 15
type input "catk"
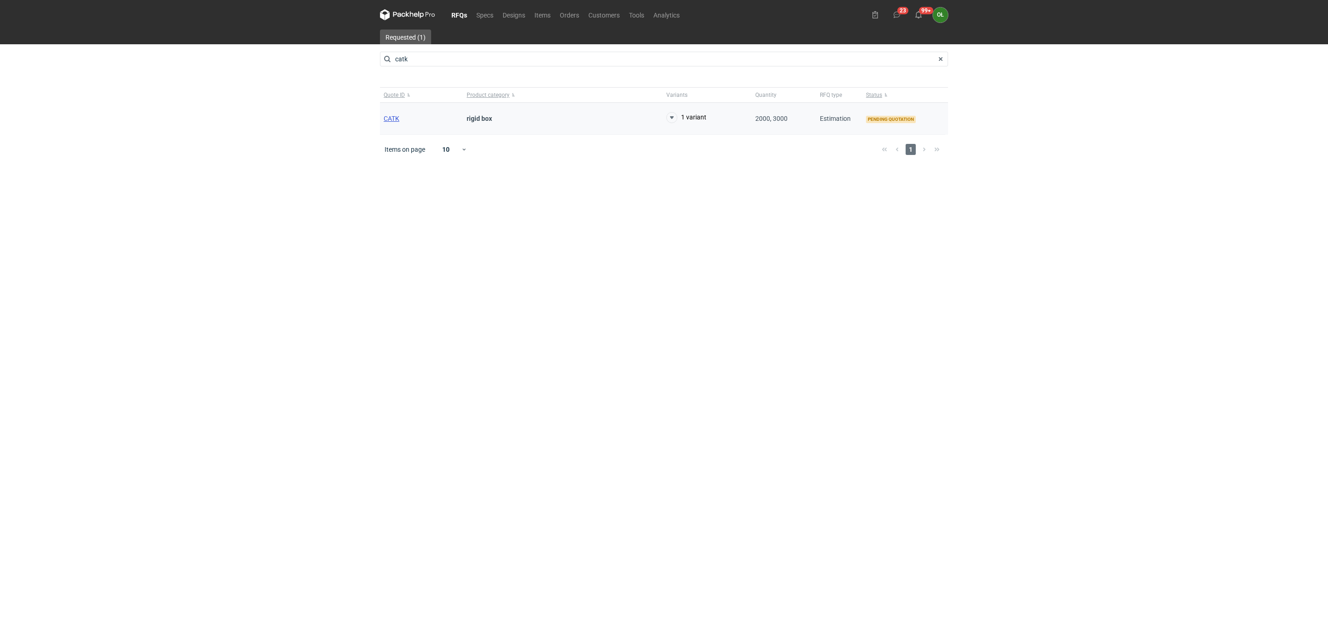
click at [389, 118] on span "CATK" at bounding box center [392, 118] width 16 height 7
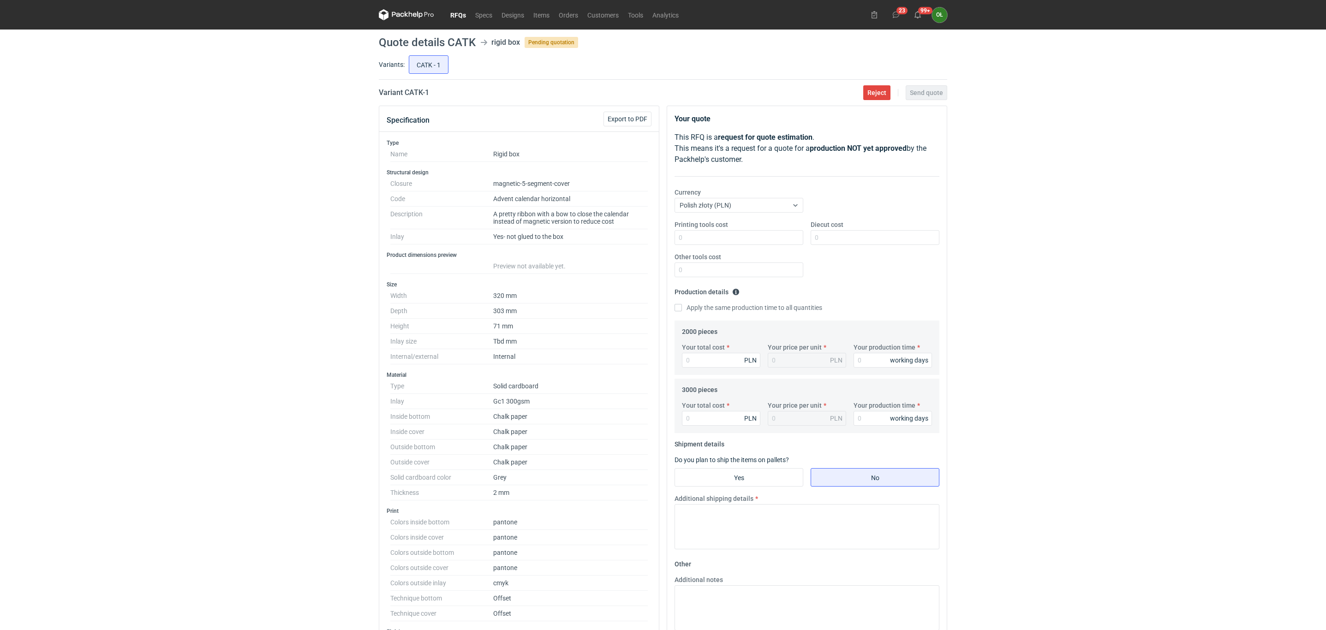
click at [465, 13] on link "RFQs" at bounding box center [458, 14] width 25 height 11
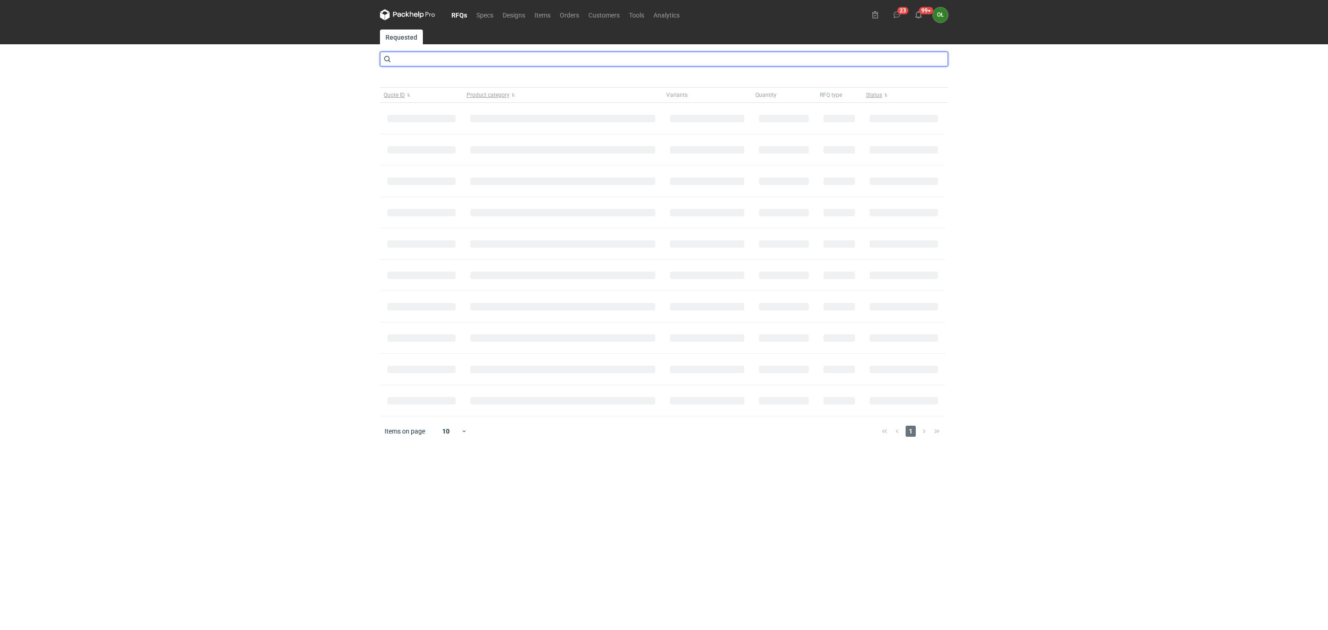
click at [435, 60] on input "text" at bounding box center [664, 59] width 568 height 15
type input "CATU"
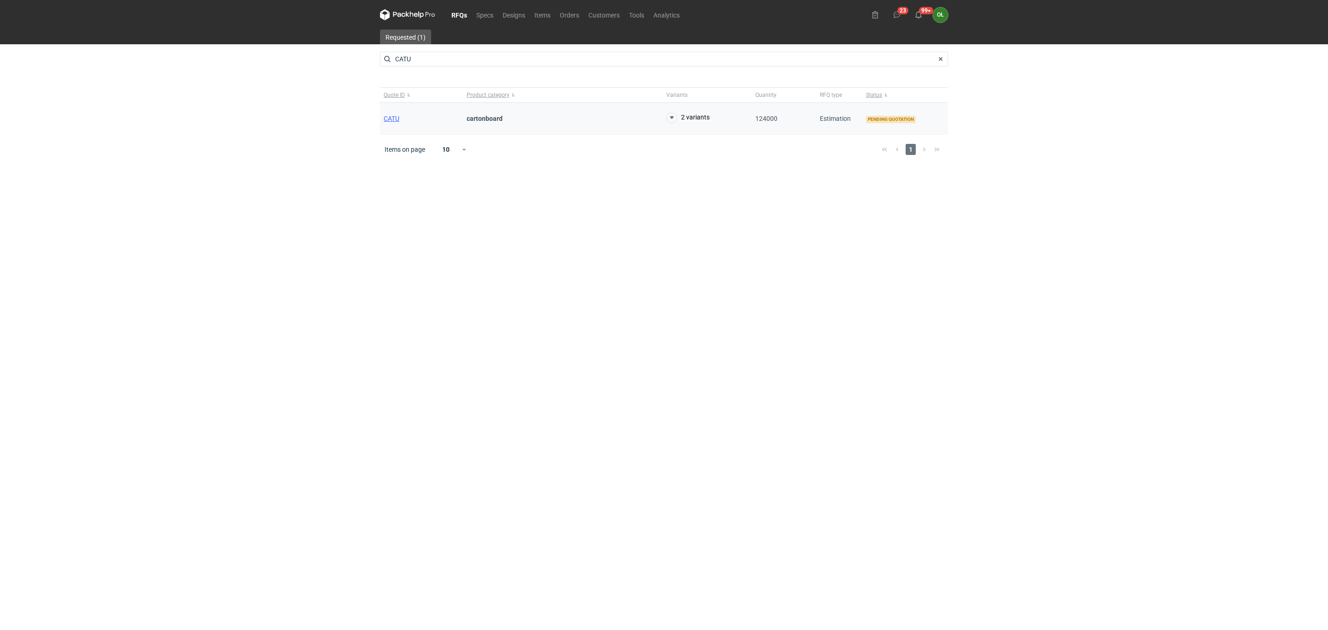
click at [395, 114] on div "CATU" at bounding box center [421, 119] width 83 height 32
click at [395, 115] on span "CATU" at bounding box center [392, 118] width 16 height 7
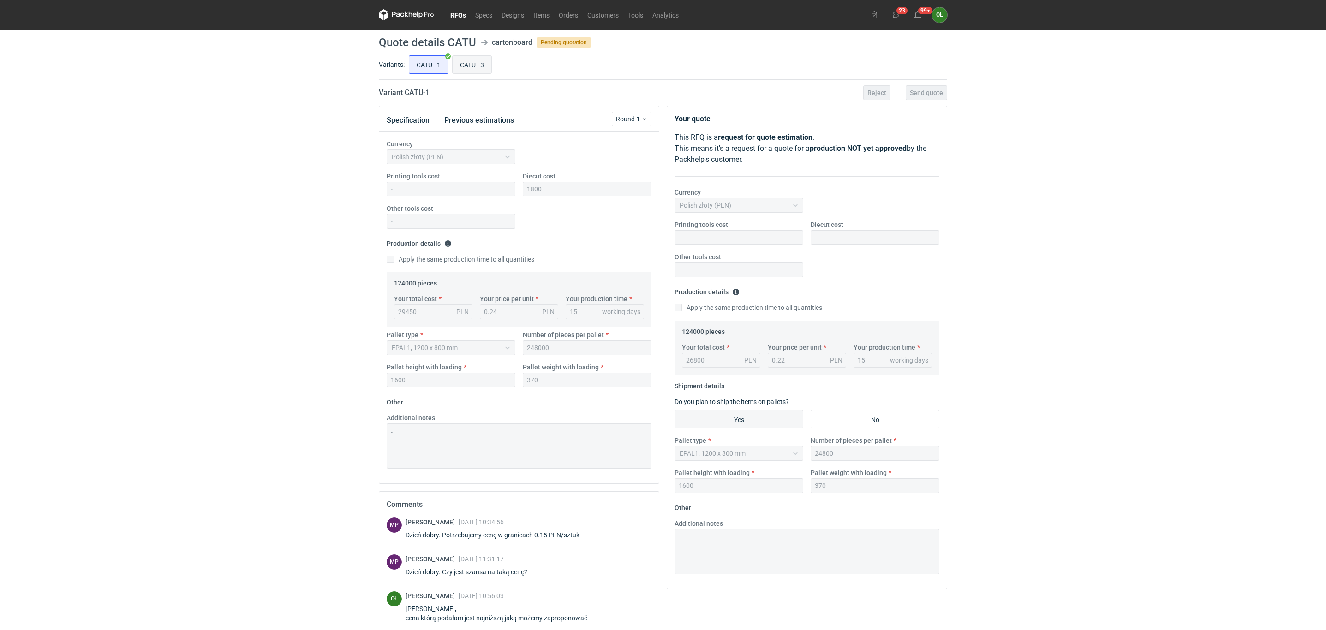
click at [475, 63] on input "CATU - 3" at bounding box center [472, 65] width 39 height 18
radio input "true"
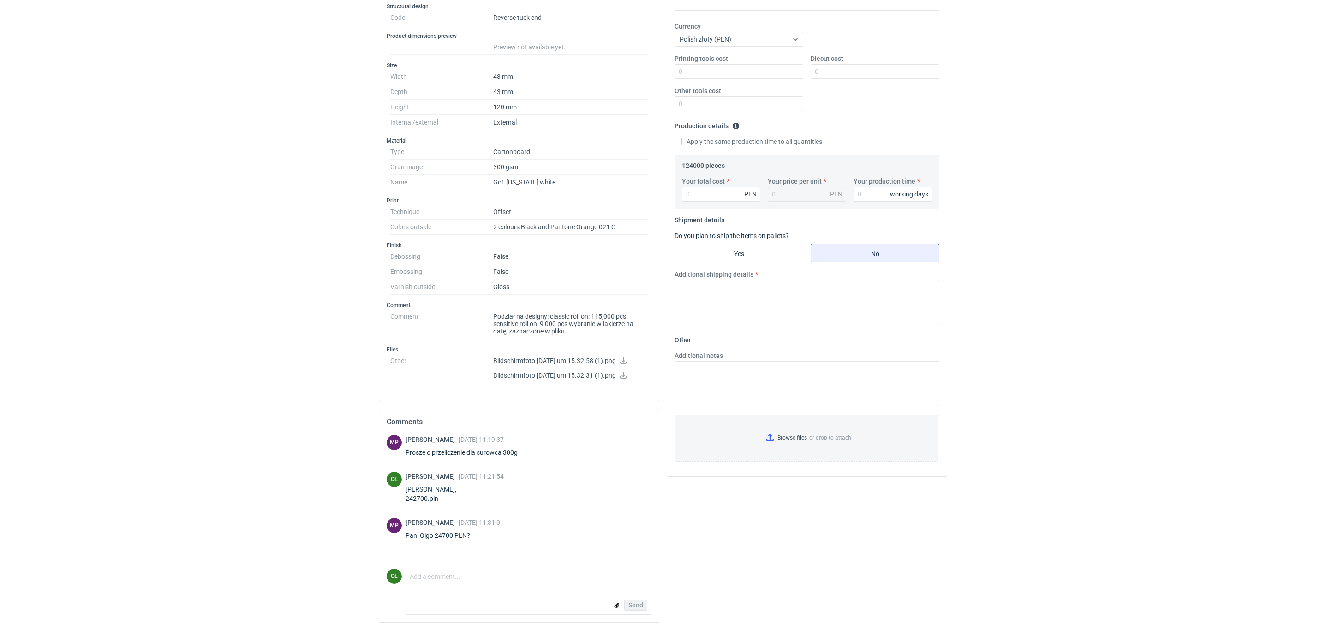
scroll to position [171, 0]
click at [441, 486] on div "MP [PERSON_NAME] [DATE] 11:19:37 Proszę o przeliczenie dla surowca 300g OŁ [PER…" at bounding box center [519, 502] width 265 height 134
click at [445, 486] on textarea "Comment message" at bounding box center [528, 578] width 245 height 19
type textarea "[PERSON_NAME], omyłka pisarska - tak zgadza się 24700 pln"
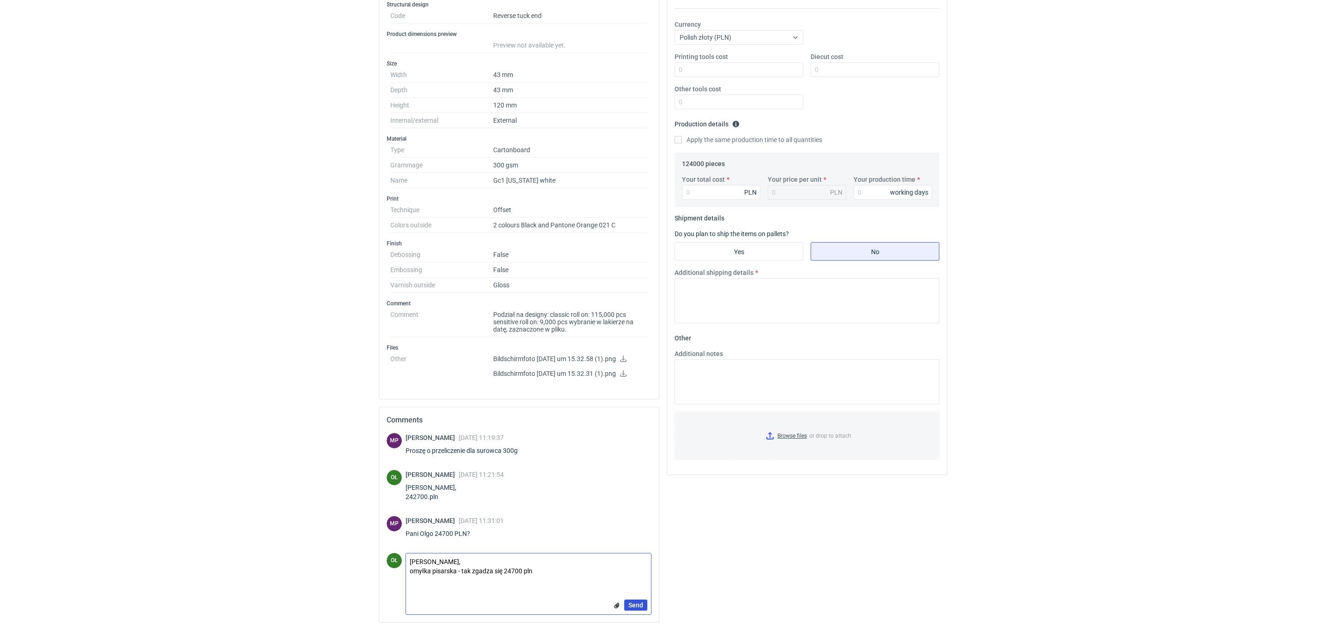
click at [642, 486] on span "Send" at bounding box center [635, 605] width 15 height 6
click at [205, 428] on div "RFQs Specs Designs Items Orders Customers Tools Analytics 23 99+ OŁ [PERSON_NAM…" at bounding box center [663, 144] width 1326 height 630
